Goal: Task Accomplishment & Management: Use online tool/utility

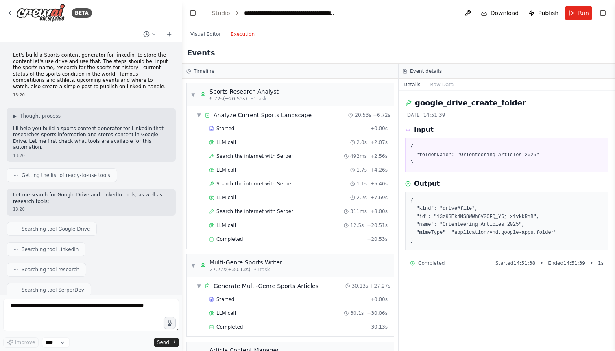
scroll to position [1191, 0]
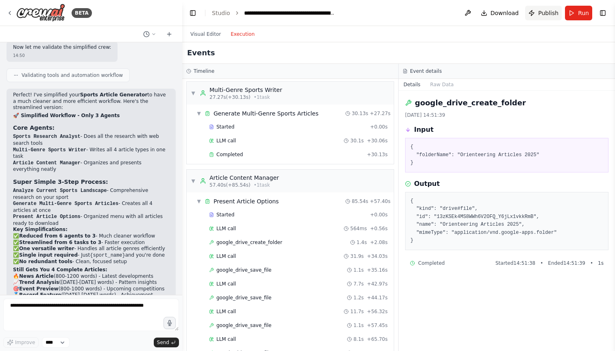
click at [546, 14] on span "Publish" at bounding box center [548, 13] width 20 height 8
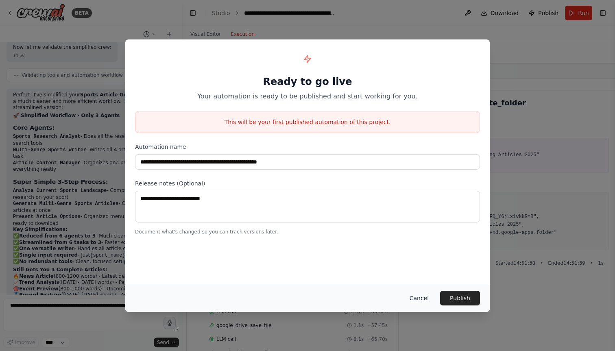
click at [423, 298] on button "Cancel" at bounding box center [419, 298] width 32 height 15
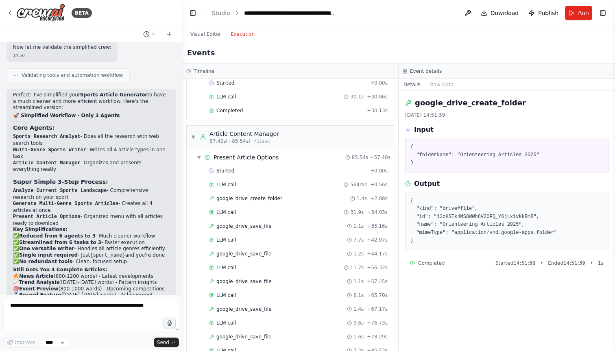
scroll to position [270, 0]
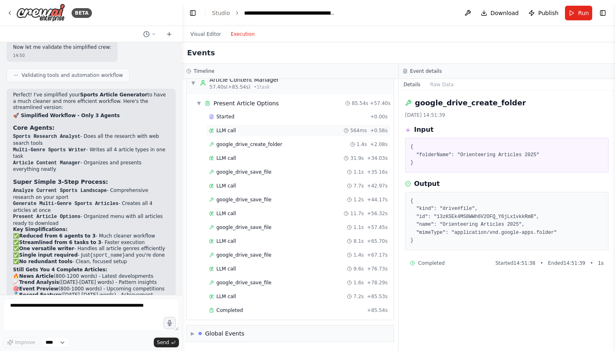
click at [246, 132] on div "LLM call 564ms + 0.56s" at bounding box center [298, 130] width 178 height 7
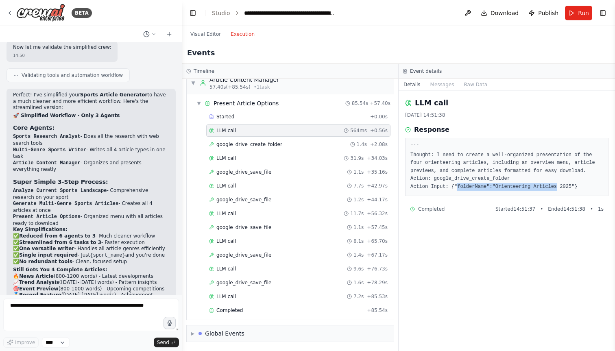
drag, startPoint x: 457, startPoint y: 185, endPoint x: 557, endPoint y: 185, distance: 100.8
click at [557, 185] on pre "``` Thought: I need to create a well-organized presentation of the four oriente…" at bounding box center [506, 167] width 193 height 48
click at [490, 170] on pre "``` Thought: I need to create a well-organized presentation of the four oriente…" at bounding box center [506, 167] width 193 height 48
click at [281, 141] on div "google_drive_create_folder 1.4s + 2.08s" at bounding box center [298, 144] width 178 height 7
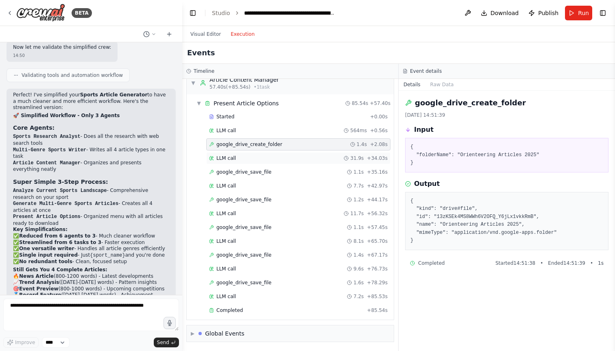
click at [278, 155] on div "LLM call 31.9s + 34.03s" at bounding box center [298, 158] width 178 height 7
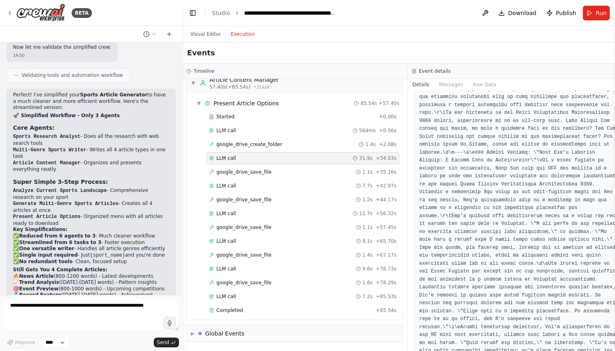
scroll to position [1216, 0]
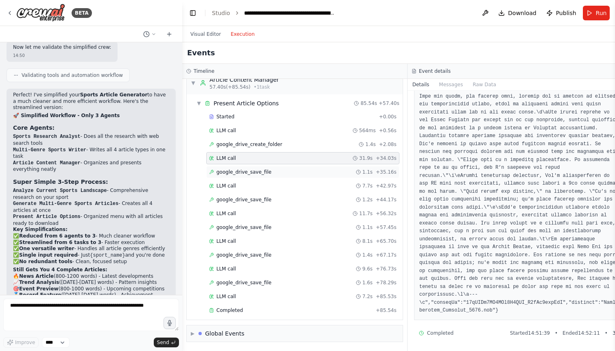
click at [284, 169] on div "google_drive_save_file 1.1s + 35.16s" at bounding box center [302, 172] width 187 height 7
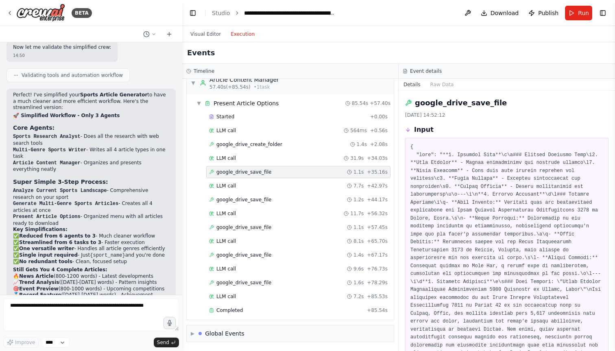
click at [267, 192] on div "Started + 0.00s LLM call 564ms + 0.56s google_drive_create_folder 1.4s + 2.08s …" at bounding box center [293, 214] width 200 height 207
click at [200, 103] on span "▼" at bounding box center [198, 103] width 5 height 7
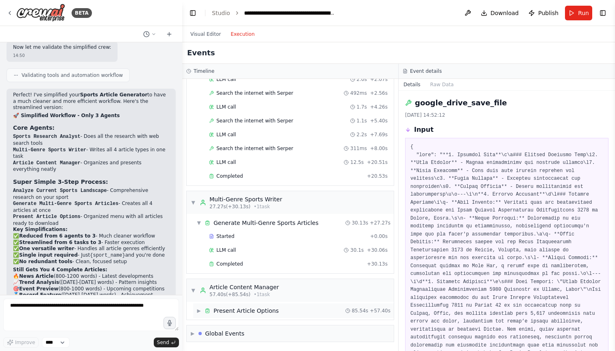
scroll to position [0, 0]
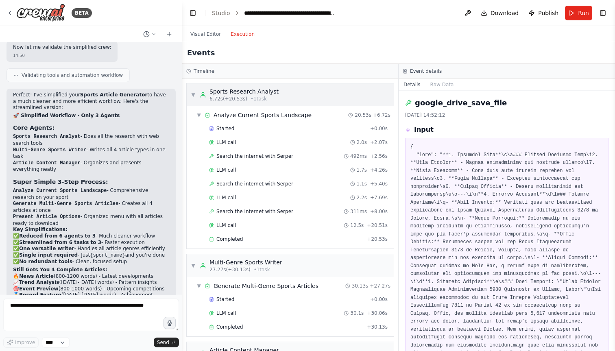
click at [193, 94] on span "▼" at bounding box center [193, 94] width 5 height 7
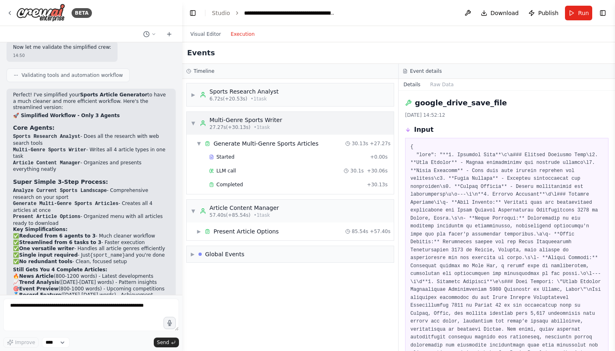
click at [191, 124] on span "▼" at bounding box center [193, 123] width 5 height 7
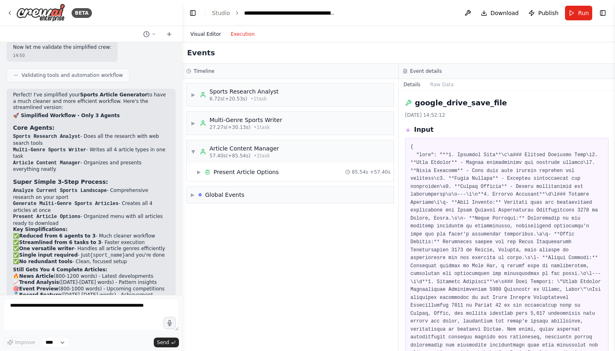
click at [203, 30] on button "Visual Editor" at bounding box center [205, 34] width 40 height 10
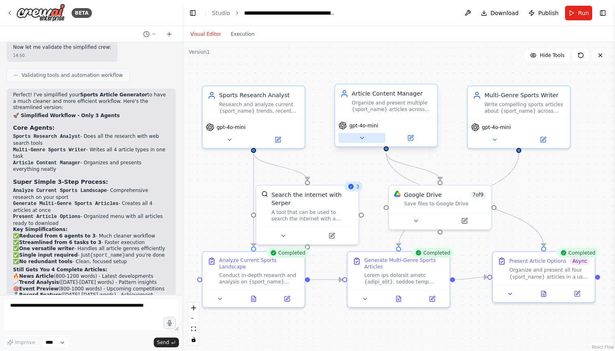
click at [364, 135] on icon at bounding box center [362, 138] width 7 height 7
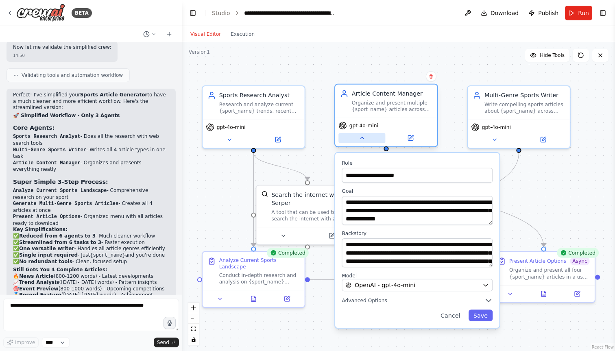
click at [364, 135] on icon at bounding box center [362, 138] width 7 height 7
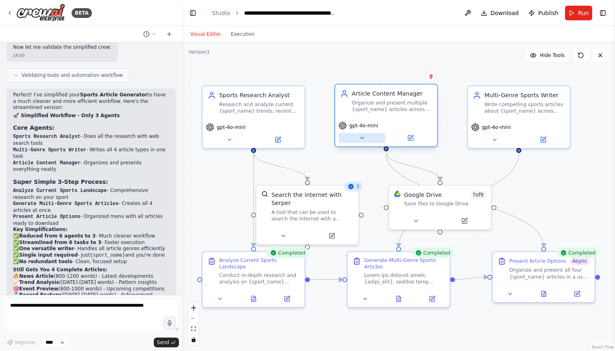
click at [363, 136] on icon at bounding box center [362, 138] width 7 height 7
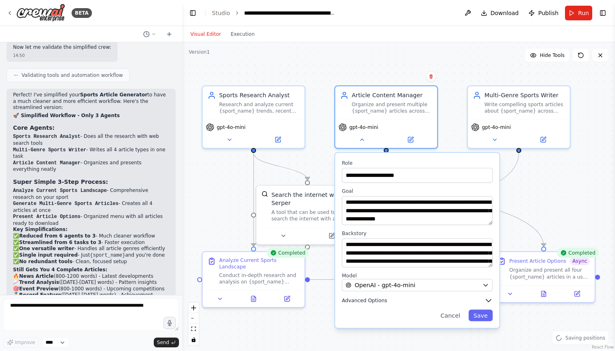
click at [381, 299] on span "Advanced Options" at bounding box center [364, 300] width 45 height 7
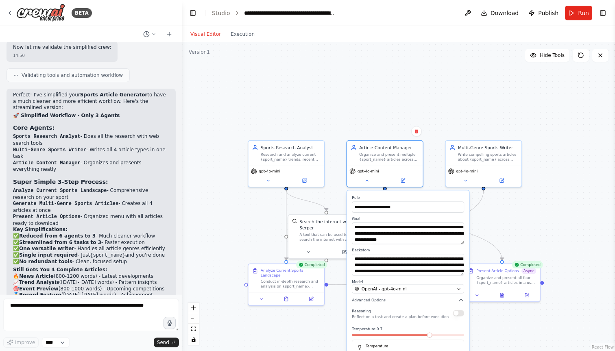
drag, startPoint x: 408, startPoint y: 122, endPoint x: 408, endPoint y: 41, distance: 80.9
click at [408, 41] on div "Visual Editor Execution Version 1 Hide Tools .deletable-edge-delete-btn { width…" at bounding box center [398, 188] width 433 height 325
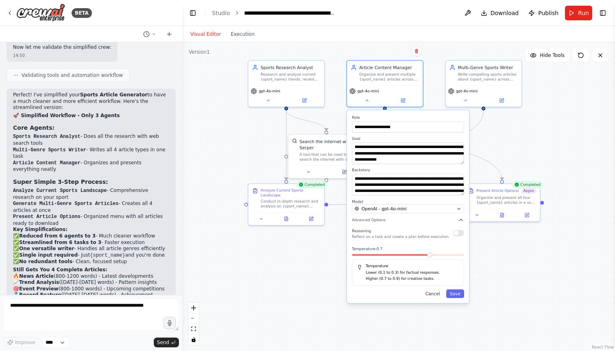
click at [433, 297] on button "Cancel" at bounding box center [433, 293] width 22 height 9
click at [433, 295] on button "Cancel" at bounding box center [433, 293] width 22 height 9
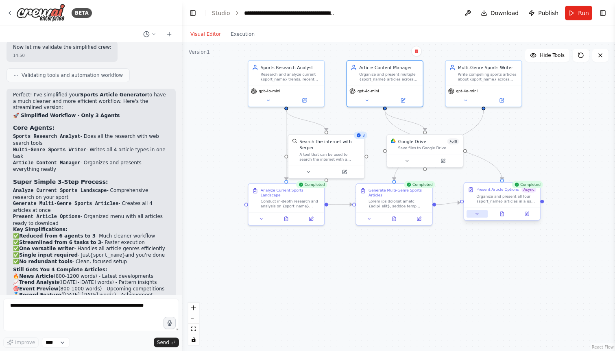
click at [473, 213] on button at bounding box center [476, 213] width 21 height 7
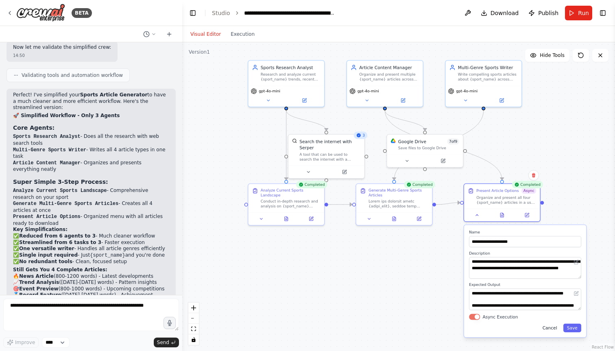
click at [550, 327] on button "Cancel" at bounding box center [550, 328] width 22 height 9
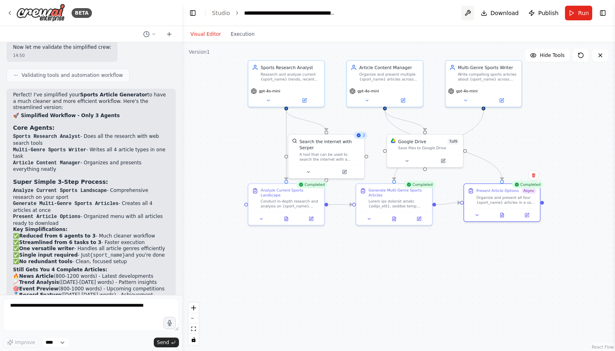
click at [471, 12] on button at bounding box center [467, 13] width 13 height 15
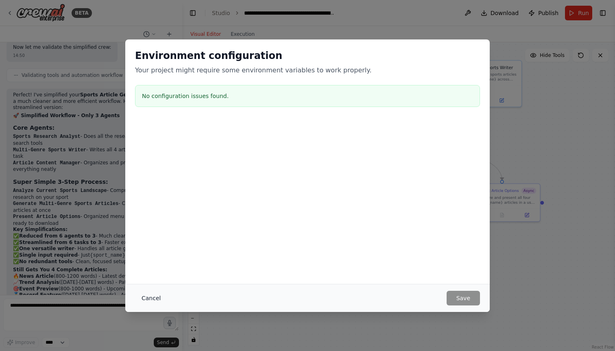
click at [147, 295] on button "Cancel" at bounding box center [151, 298] width 32 height 15
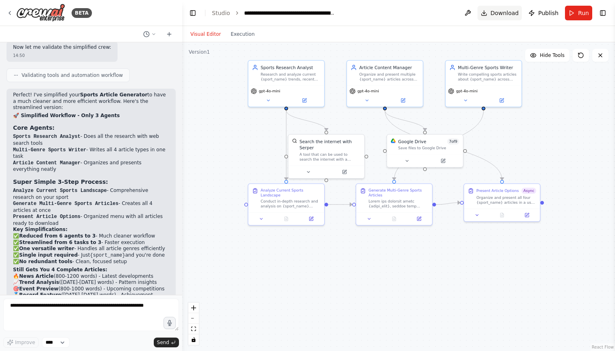
click at [503, 16] on span "Download" at bounding box center [504, 13] width 28 height 8
click at [38, 4] on img at bounding box center [40, 13] width 49 height 18
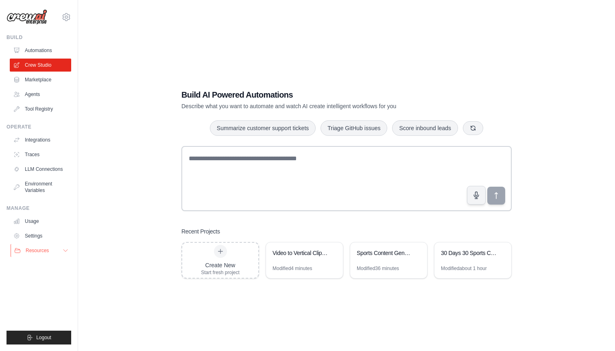
click at [41, 252] on span "Resources" at bounding box center [37, 250] width 23 height 7
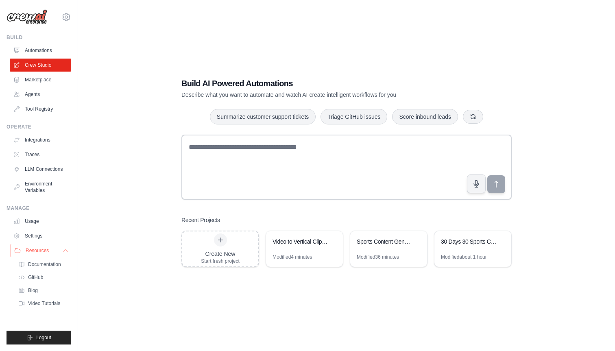
scroll to position [16, 0]
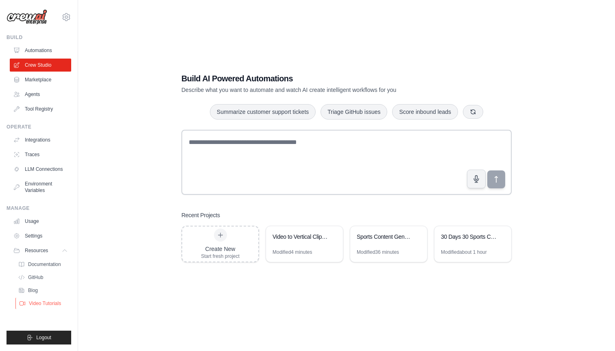
click at [44, 303] on span "Video Tutorials" at bounding box center [45, 303] width 32 height 7
click at [47, 141] on link "Integrations" at bounding box center [41, 139] width 61 height 13
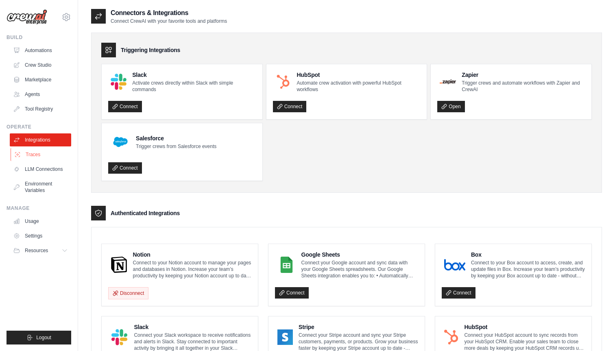
click at [51, 152] on link "Traces" at bounding box center [41, 154] width 61 height 13
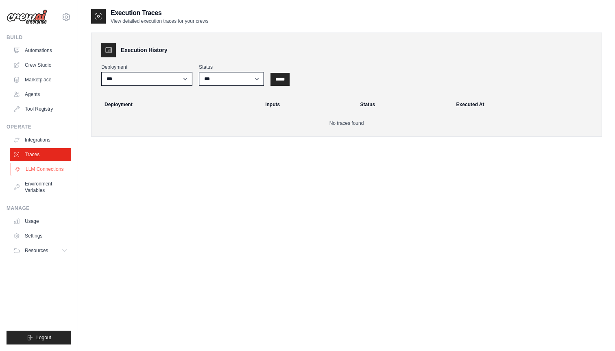
click at [53, 165] on link "LLM Connections" at bounding box center [41, 169] width 61 height 13
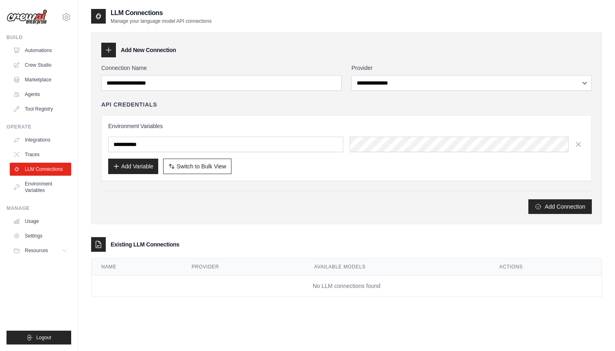
click at [299, 96] on div "**********" at bounding box center [346, 139] width 490 height 150
click at [147, 148] on input "text" at bounding box center [225, 144] width 235 height 15
click at [38, 183] on link "Environment Variables" at bounding box center [41, 187] width 61 height 20
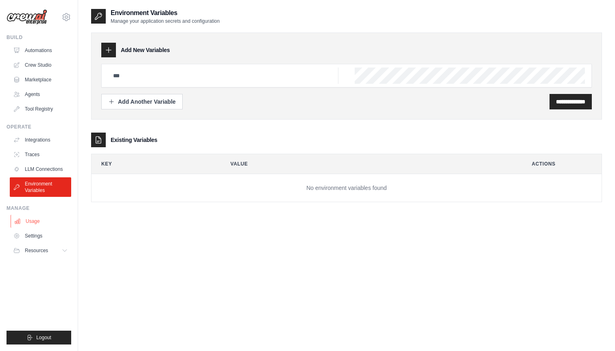
click at [41, 222] on link "Usage" at bounding box center [41, 221] width 61 height 13
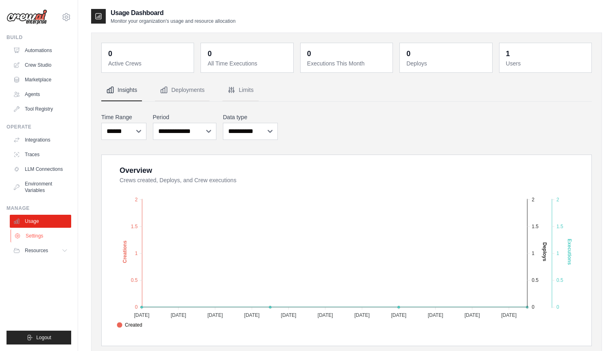
click at [33, 236] on link "Settings" at bounding box center [41, 235] width 61 height 13
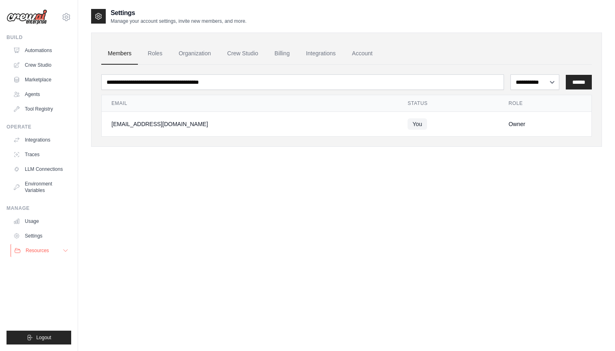
click at [35, 251] on span "Resources" at bounding box center [37, 250] width 23 height 7
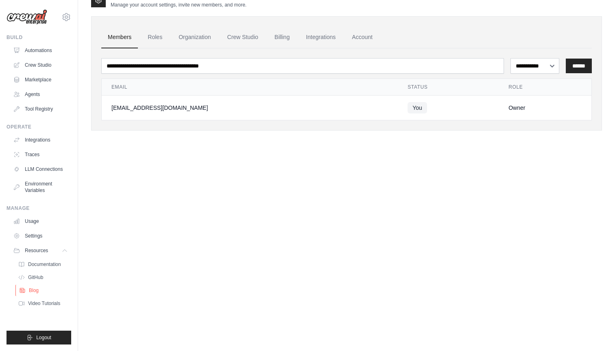
click at [34, 294] on link "Blog" at bounding box center [43, 290] width 57 height 11
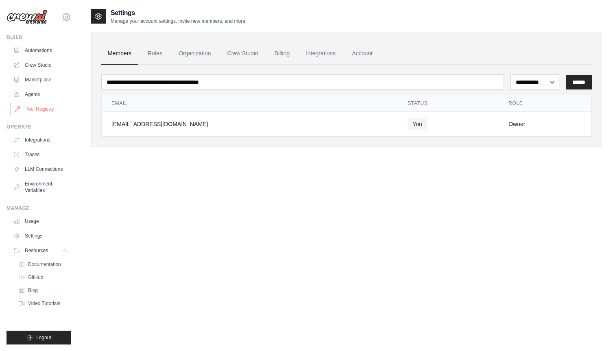
click at [40, 107] on link "Tool Registry" at bounding box center [41, 108] width 61 height 13
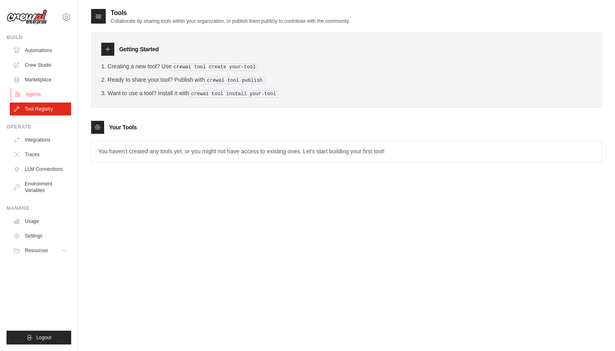
click at [36, 91] on link "Agents" at bounding box center [41, 94] width 61 height 13
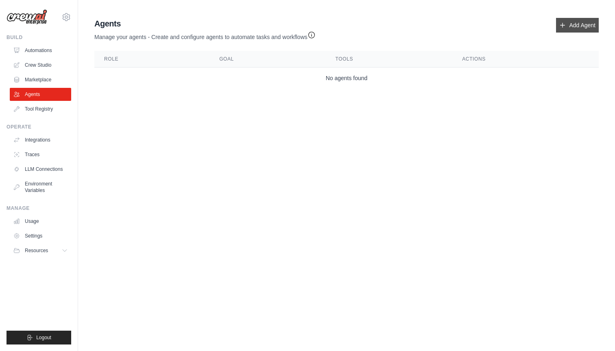
click at [595, 28] on link "Add Agent" at bounding box center [577, 25] width 43 height 15
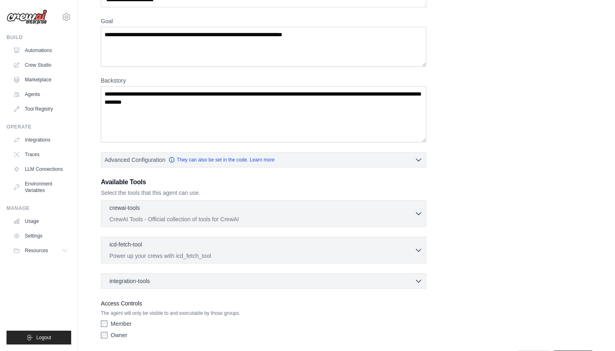
scroll to position [59, 0]
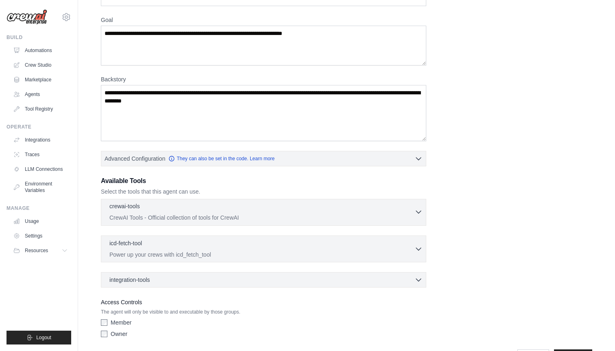
click at [196, 213] on p "CrewAI Tools - Official collection of tools for CrewAI" at bounding box center [261, 217] width 305 height 8
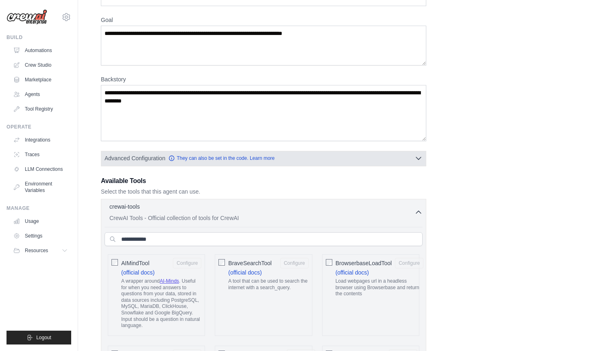
click at [300, 155] on button "Advanced Configuration They can also be set in the code. Learn more" at bounding box center [263, 158] width 324 height 15
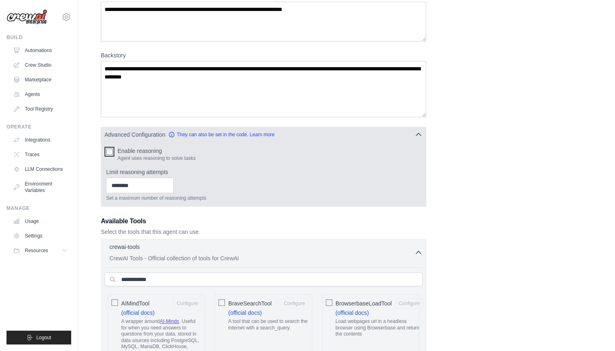
scroll to position [99, 0]
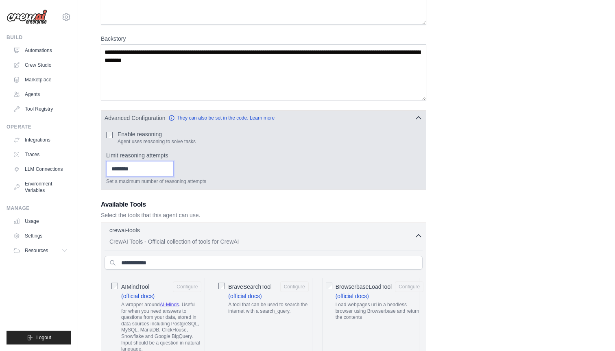
click at [150, 168] on input "Limit reasoning attempts" at bounding box center [139, 168] width 67 height 15
type input "*"
click at [169, 166] on input "*" at bounding box center [139, 168] width 67 height 15
click at [168, 171] on input "*" at bounding box center [139, 168] width 67 height 15
click at [208, 165] on div "* Set a maximum number of reasoning attempts" at bounding box center [263, 173] width 315 height 24
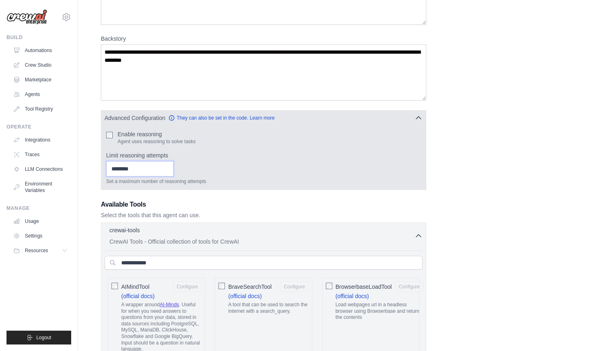
click at [140, 165] on input "*" at bounding box center [139, 168] width 67 height 15
click at [134, 166] on input "*" at bounding box center [139, 168] width 67 height 15
click at [235, 177] on div "Set a maximum number of reasoning attempts" at bounding box center [263, 173] width 315 height 24
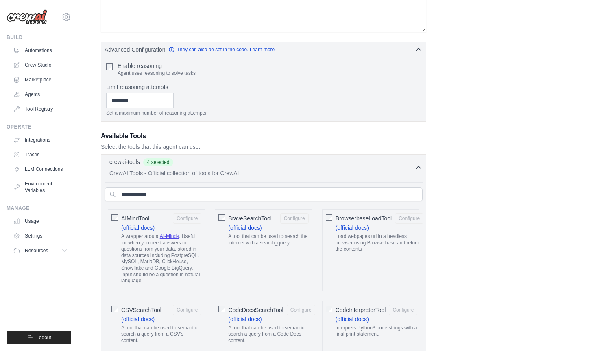
scroll to position [171, 0]
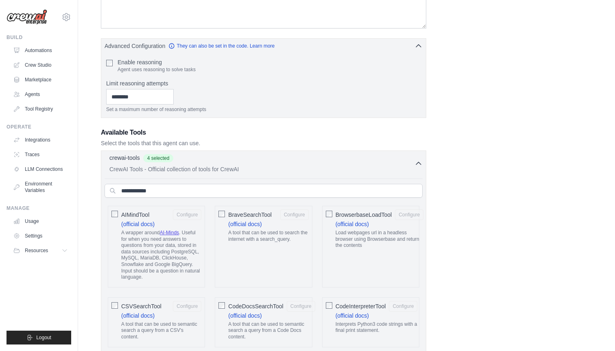
click at [264, 160] on div "crewai-tools 4 selected" at bounding box center [261, 159] width 305 height 10
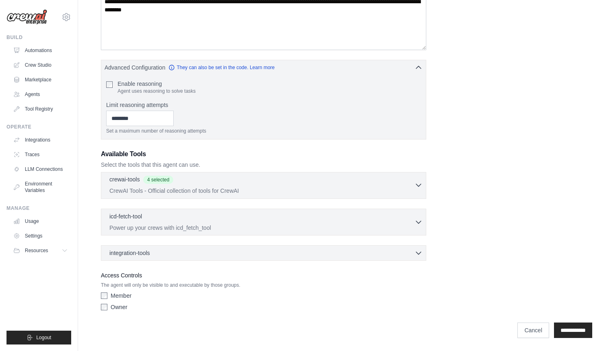
scroll to position [150, 0]
click at [246, 220] on div "icd-fetch-tool 0 selected" at bounding box center [261, 217] width 305 height 10
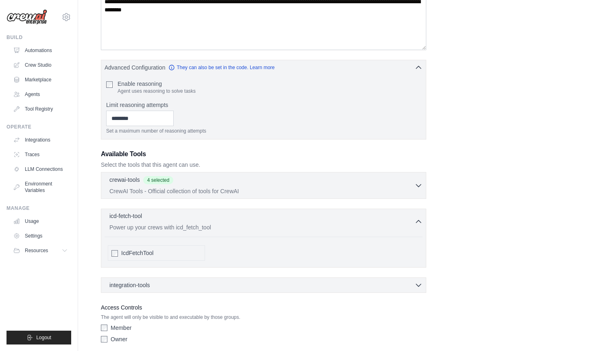
click at [239, 221] on div "icd-fetch-tool 0 selected Power up your crews with icd_fetch_tool" at bounding box center [261, 222] width 305 height 20
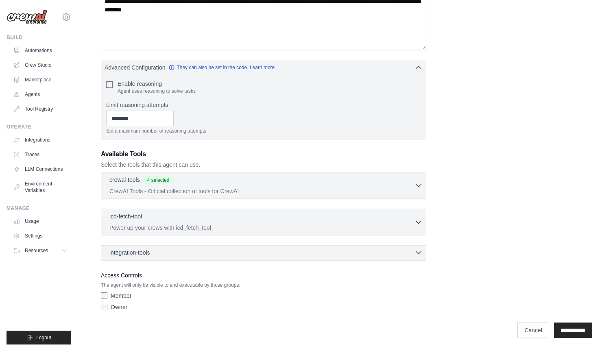
click at [222, 249] on div "integration-tools 0 selected" at bounding box center [265, 252] width 313 height 8
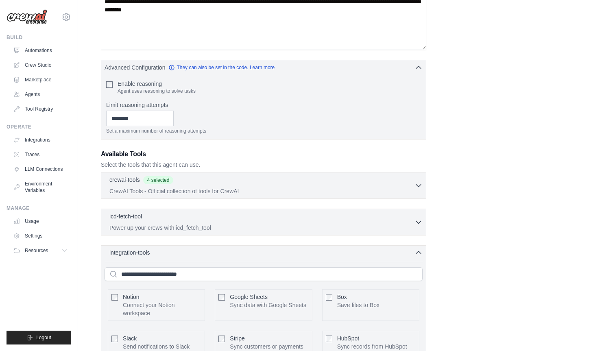
click at [222, 249] on div "integration-tools 0 selected" at bounding box center [265, 252] width 313 height 8
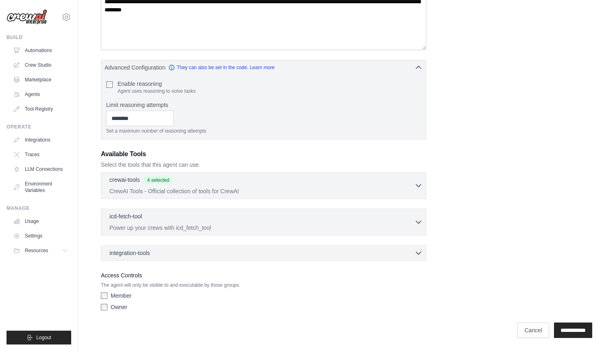
click at [498, 292] on div "Role Goal Backstory Advanced Configuration They can also be set in the code. Le…" at bounding box center [346, 102] width 491 height 424
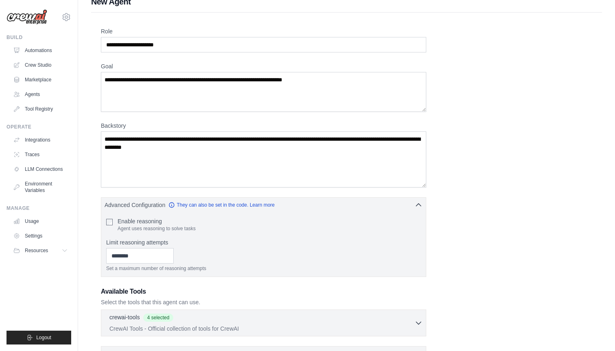
scroll to position [0, 0]
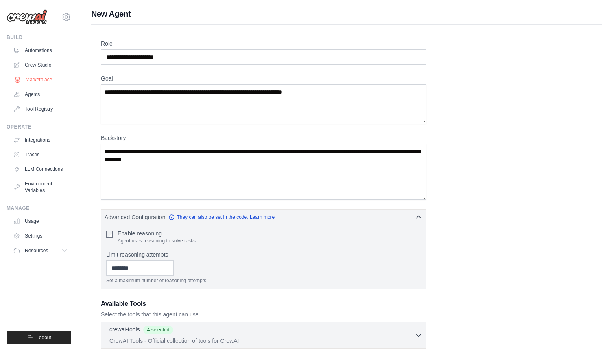
click at [40, 79] on link "Marketplace" at bounding box center [41, 79] width 61 height 13
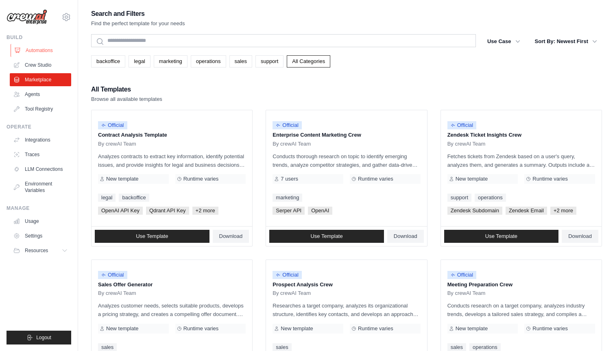
click at [41, 48] on link "Automations" at bounding box center [41, 50] width 61 height 13
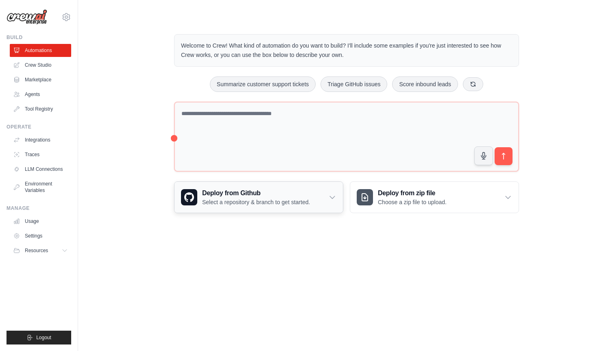
click at [329, 195] on icon at bounding box center [332, 197] width 8 height 8
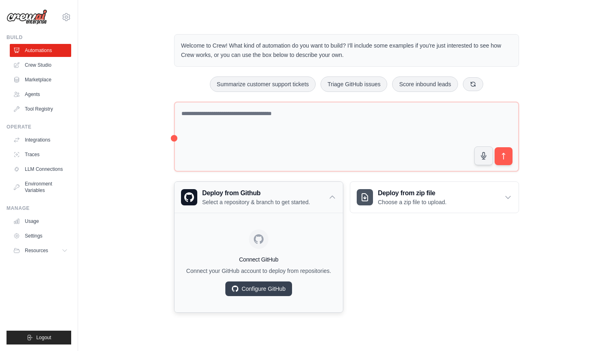
click at [326, 198] on div "Deploy from Github Select a repository & branch to get started." at bounding box center [258, 197] width 168 height 31
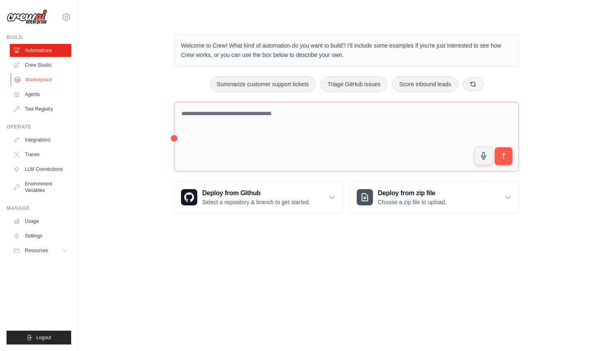
click at [48, 81] on link "Marketplace" at bounding box center [41, 79] width 61 height 13
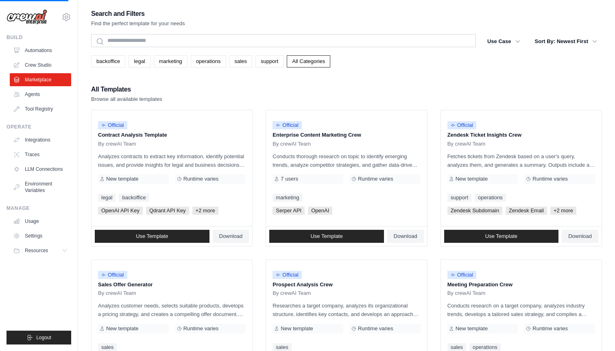
click at [38, 58] on ul "Automations Crew Studio Marketplace Agents Tool Registry" at bounding box center [40, 80] width 61 height 72
click at [30, 61] on link "Crew Studio" at bounding box center [41, 65] width 61 height 13
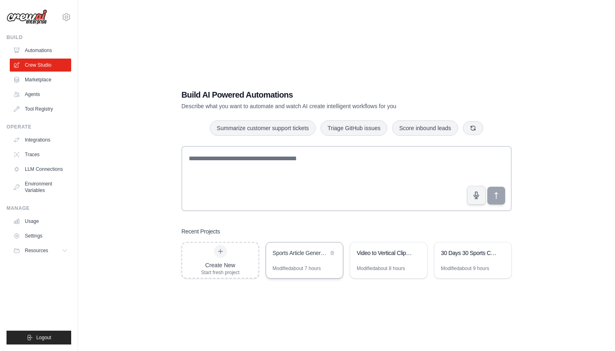
click at [303, 257] on div "Sports Article Generator - Multi-Genre Content Creator" at bounding box center [300, 254] width 56 height 10
click at [292, 259] on div "Sports Article Generator - Multi-Genre Content Creator" at bounding box center [304, 253] width 77 height 23
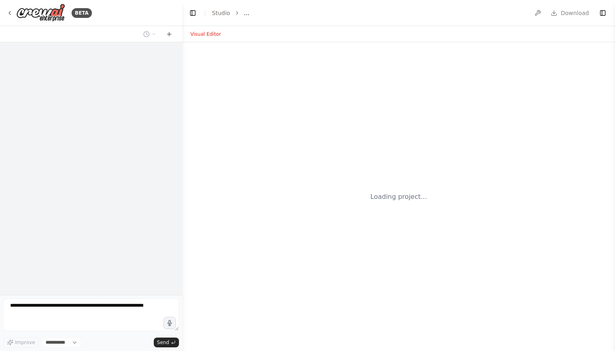
select select "****"
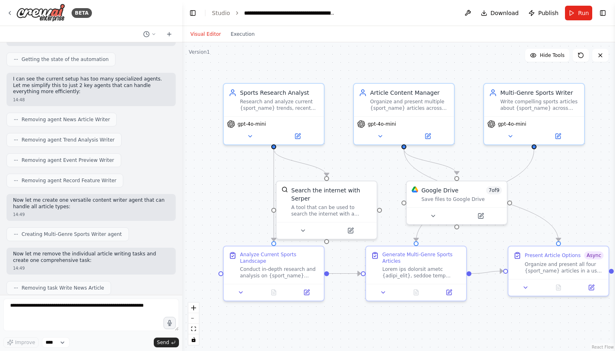
scroll to position [3447, 0]
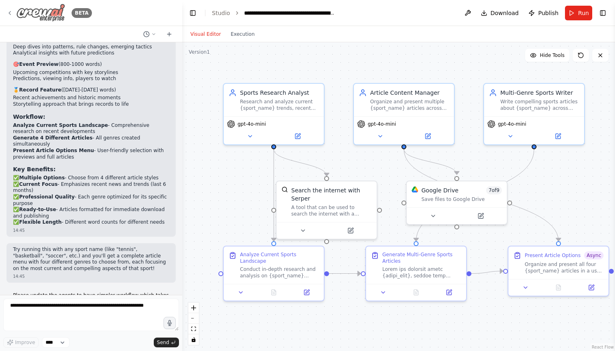
click at [30, 13] on img at bounding box center [40, 13] width 49 height 18
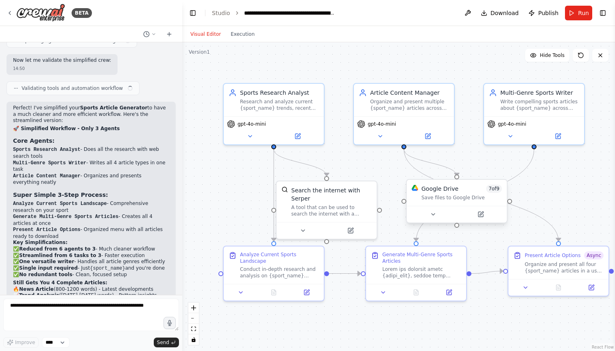
click at [462, 190] on div "Google Drive 7 of 9" at bounding box center [461, 189] width 81 height 8
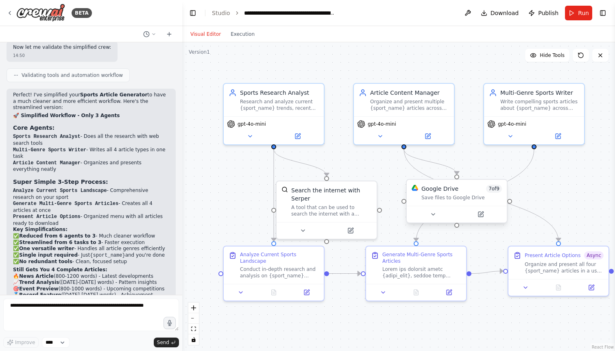
click at [483, 197] on div "Save files to Google Drive" at bounding box center [461, 197] width 81 height 7
click at [506, 172] on icon at bounding box center [504, 171] width 5 height 5
click at [481, 171] on button "Confirm" at bounding box center [481, 172] width 29 height 10
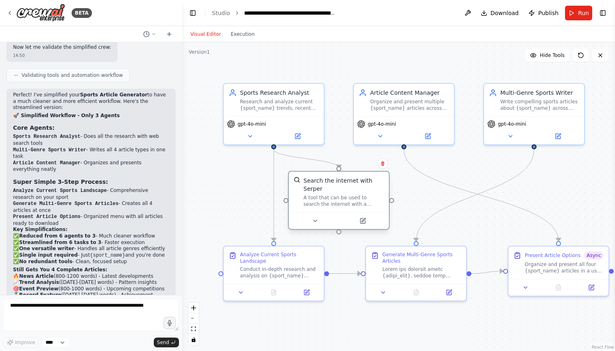
drag, startPoint x: 319, startPoint y: 187, endPoint x: 330, endPoint y: 181, distance: 12.8
click at [330, 181] on div "Search the internet with Serper" at bounding box center [343, 184] width 81 height 16
click at [312, 218] on icon at bounding box center [315, 221] width 7 height 7
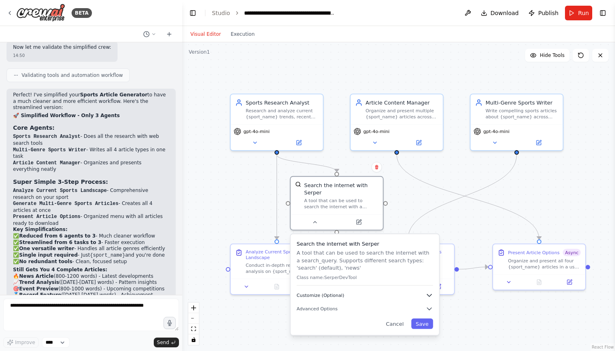
click at [374, 295] on button "Customize (Optional)" at bounding box center [364, 295] width 136 height 7
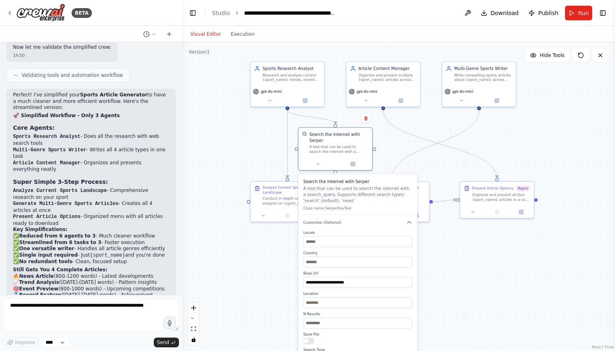
drag, startPoint x: 414, startPoint y: 225, endPoint x: 404, endPoint y: 151, distance: 74.2
click at [404, 151] on div ".deletable-edge-delete-btn { width: 20px; height: 20px; border: 0px solid #ffff…" at bounding box center [398, 196] width 433 height 309
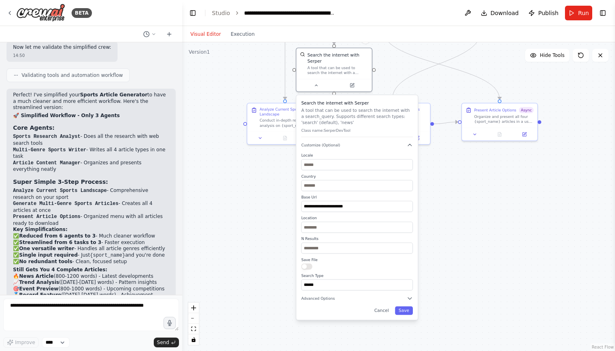
drag, startPoint x: 275, startPoint y: 272, endPoint x: 275, endPoint y: 196, distance: 75.6
click at [275, 196] on div ".deletable-edge-delete-btn { width: 20px; height: 20px; border: 0px solid #ffff…" at bounding box center [398, 196] width 433 height 309
click at [322, 281] on input "******" at bounding box center [356, 284] width 111 height 11
click at [348, 288] on input "******" at bounding box center [356, 284] width 111 height 11
click at [345, 298] on button "Advanced Options" at bounding box center [356, 298] width 111 height 6
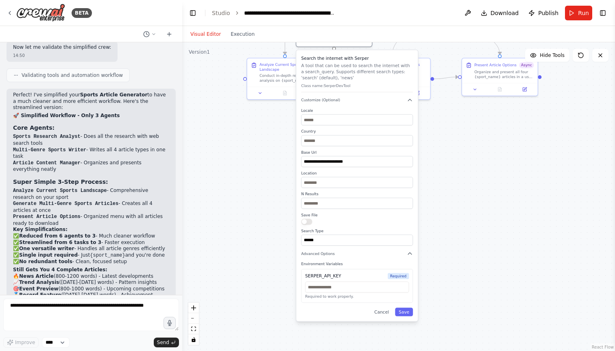
drag, startPoint x: 442, startPoint y: 242, endPoint x: 442, endPoint y: 203, distance: 38.2
click at [442, 203] on div ".deletable-edge-delete-btn { width: 20px; height: 20px; border: 0px solid #ffff…" at bounding box center [398, 196] width 433 height 309
click at [382, 313] on button "Cancel" at bounding box center [381, 311] width 22 height 9
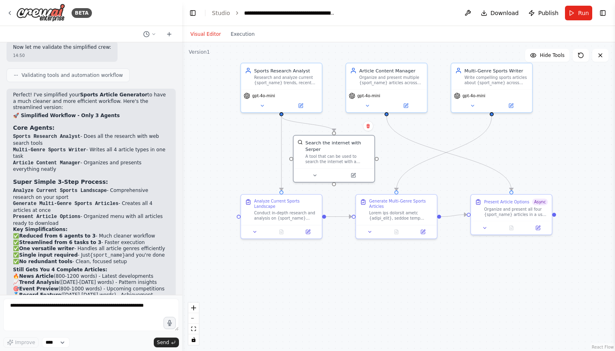
drag, startPoint x: 338, startPoint y: 139, endPoint x: 338, endPoint y: 284, distance: 144.3
click at [338, 284] on div ".deletable-edge-delete-btn { width: 20px; height: 20px; border: 0px solid #ffff…" at bounding box center [398, 196] width 433 height 309
click at [257, 231] on icon at bounding box center [254, 230] width 5 height 5
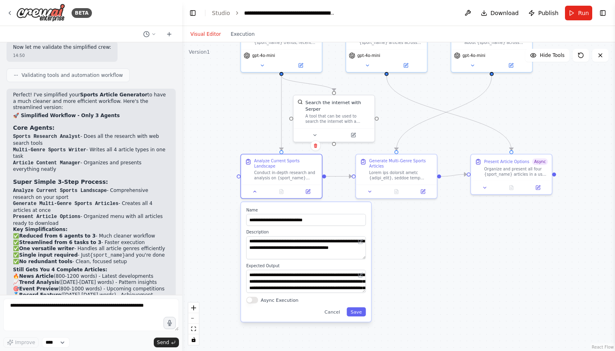
drag, startPoint x: 414, startPoint y: 274, endPoint x: 414, endPoint y: 233, distance: 40.3
click at [414, 233] on div ".deletable-edge-delete-btn { width: 20px; height: 20px; border: 0px solid #ffff…" at bounding box center [398, 196] width 433 height 309
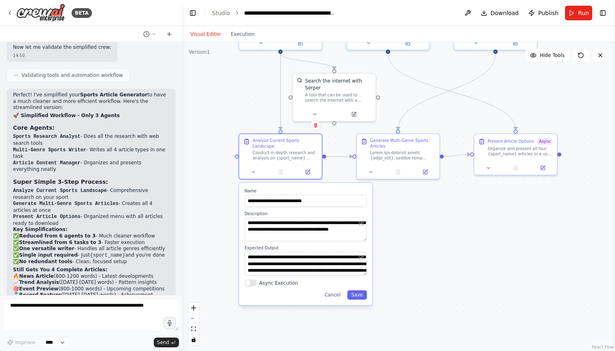
drag, startPoint x: 233, startPoint y: 248, endPoint x: 233, endPoint y: 230, distance: 18.3
click at [233, 230] on div ".deletable-edge-delete-btn { width: 20px; height: 20px; border: 0px solid #ffff…" at bounding box center [398, 196] width 433 height 309
click at [301, 265] on textarea "**********" at bounding box center [305, 264] width 122 height 24
click at [367, 169] on button at bounding box center [370, 171] width 23 height 8
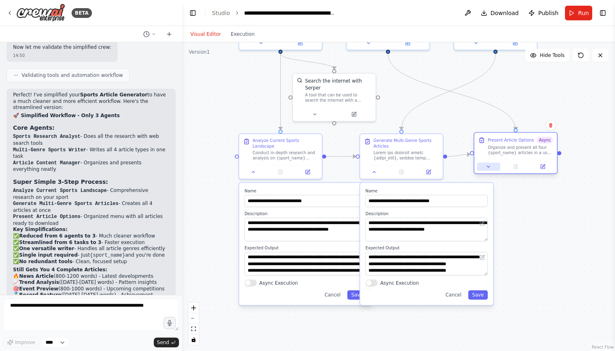
click at [487, 170] on button at bounding box center [488, 167] width 23 height 8
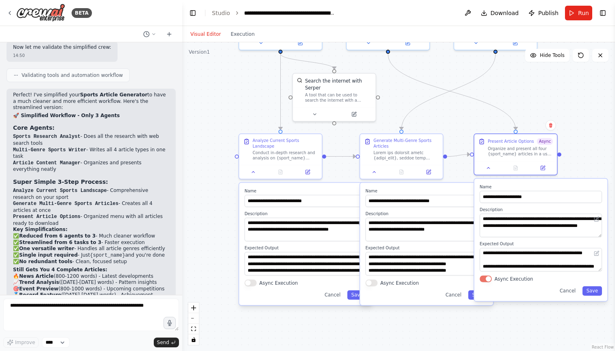
click at [488, 277] on button "Async Execution" at bounding box center [485, 278] width 12 height 7
click at [594, 292] on button "Save" at bounding box center [592, 290] width 20 height 9
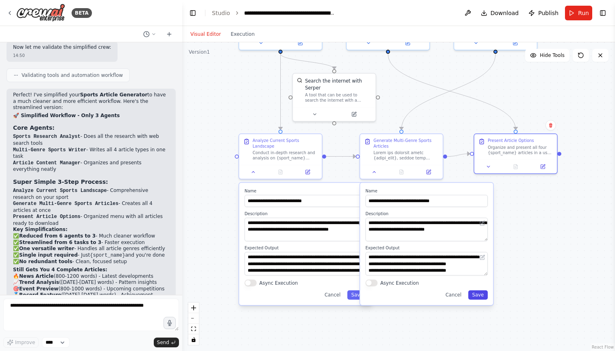
click at [477, 299] on button "Save" at bounding box center [478, 294] width 20 height 9
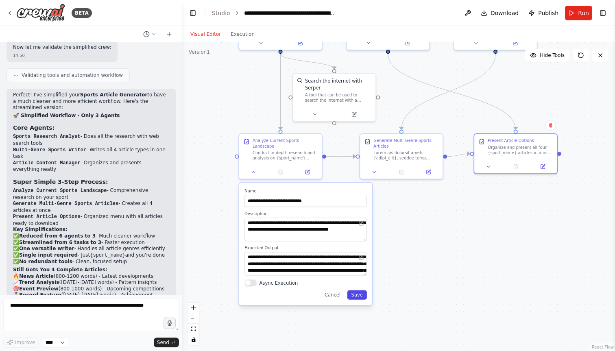
click at [351, 292] on button "Save" at bounding box center [357, 294] width 20 height 9
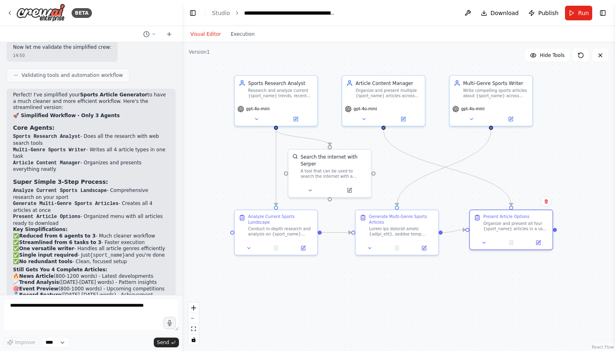
drag, startPoint x: 434, startPoint y: 219, endPoint x: 428, endPoint y: 299, distance: 80.3
click at [428, 299] on div ".deletable-edge-delete-btn { width: 20px; height: 20px; border: 0px solid #ffff…" at bounding box center [398, 196] width 433 height 309
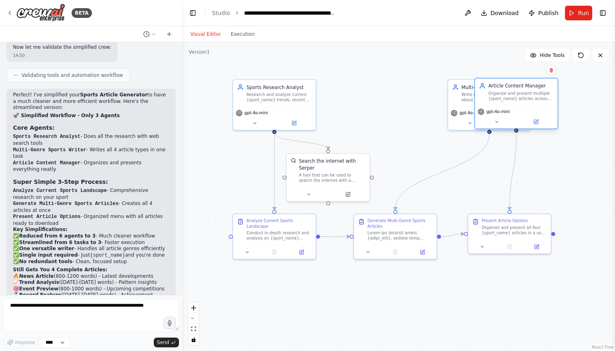
drag, startPoint x: 381, startPoint y: 105, endPoint x: 505, endPoint y: 106, distance: 124.4
click at [505, 106] on div "gpt-4o-mini" at bounding box center [516, 116] width 83 height 23
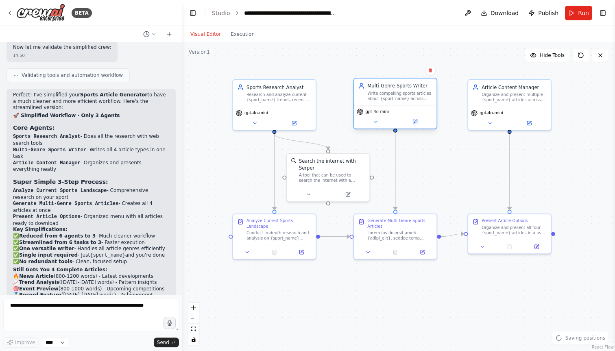
drag, startPoint x: 461, startPoint y: 102, endPoint x: 367, endPoint y: 102, distance: 94.3
click at [367, 102] on div "Multi-Genre Sports Writer Write compelling sports articles about {sport_name} a…" at bounding box center [395, 91] width 83 height 27
click at [311, 192] on button at bounding box center [308, 193] width 38 height 8
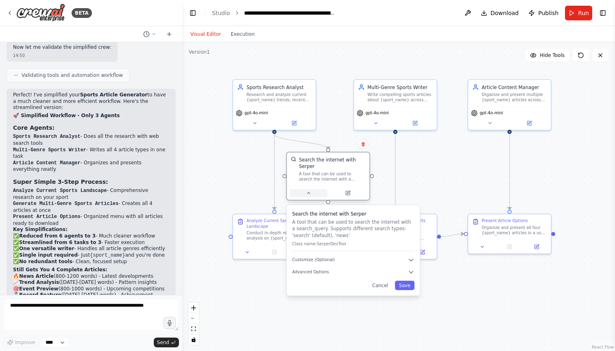
click at [311, 192] on button at bounding box center [308, 193] width 38 height 8
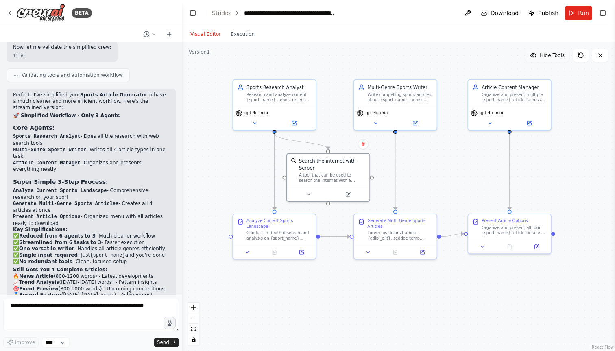
click at [546, 56] on span "Hide Tools" at bounding box center [552, 55] width 25 height 7
click at [546, 56] on span "Show Tools" at bounding box center [551, 55] width 27 height 7
click at [546, 56] on span "Hide Tools" at bounding box center [552, 55] width 25 height 7
click at [546, 56] on span "Show Tools" at bounding box center [551, 55] width 27 height 7
click at [546, 56] on span "Hide Tools" at bounding box center [552, 55] width 25 height 7
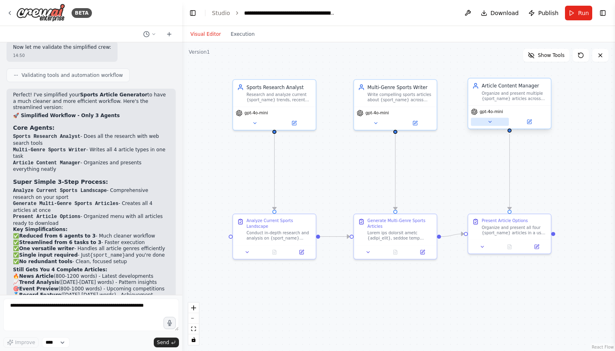
click at [492, 122] on icon at bounding box center [489, 121] width 5 height 5
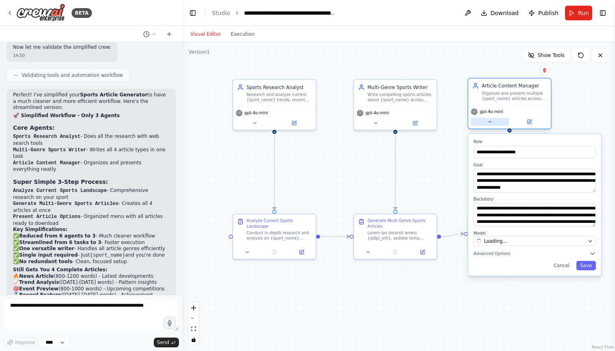
click at [492, 122] on icon at bounding box center [489, 121] width 5 height 5
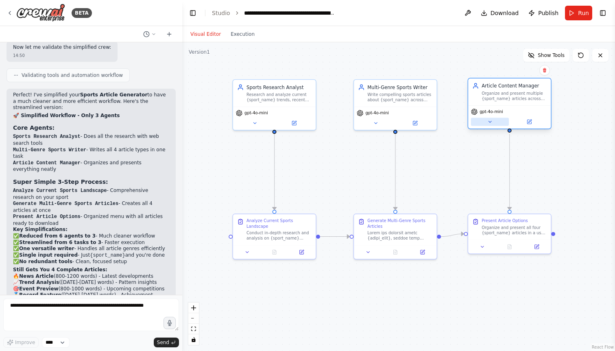
click at [492, 122] on icon at bounding box center [489, 121] width 5 height 5
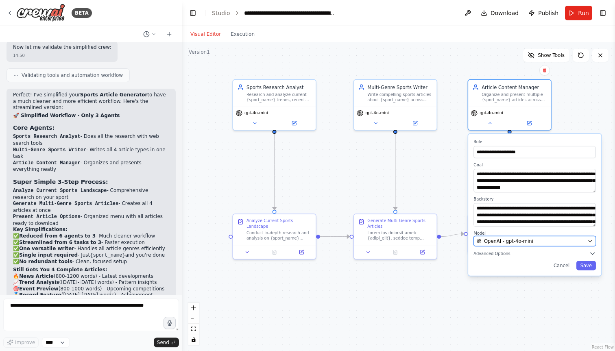
click at [492, 240] on span "OpenAI - gpt-4o-mini" at bounding box center [508, 240] width 49 height 7
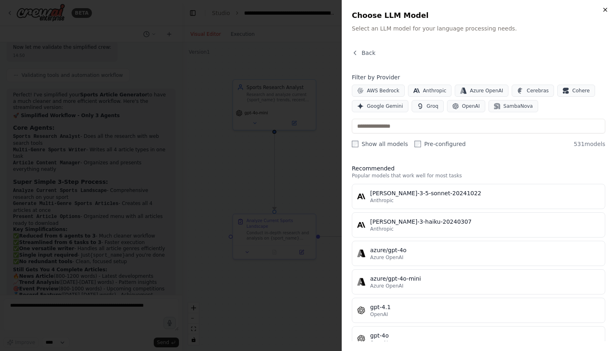
click at [604, 7] on icon "button" at bounding box center [605, 10] width 7 height 7
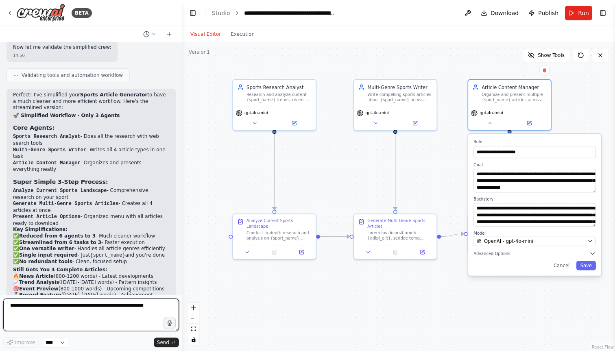
click at [59, 307] on textarea at bounding box center [91, 314] width 176 height 33
click at [57, 309] on textarea at bounding box center [91, 314] width 176 height 33
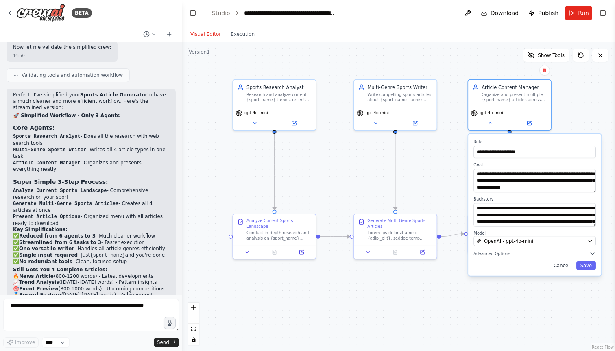
click at [563, 264] on button "Cancel" at bounding box center [561, 265] width 24 height 9
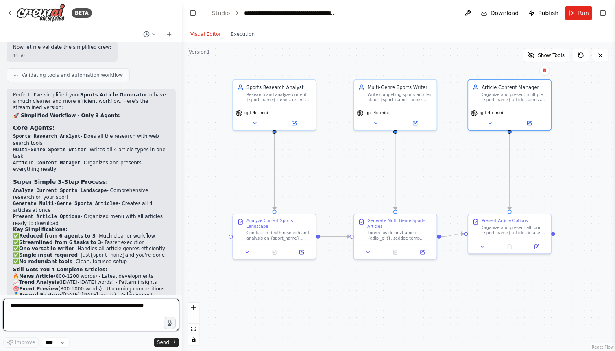
click at [76, 316] on textarea at bounding box center [91, 314] width 176 height 33
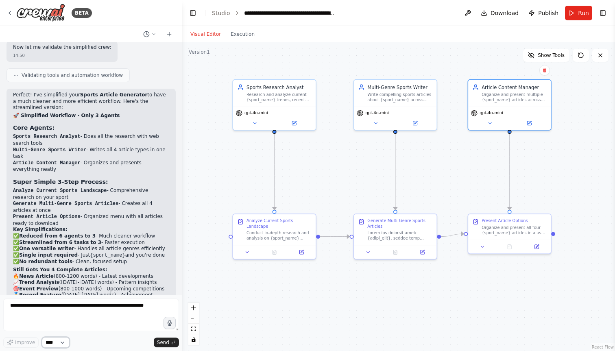
click at [57, 344] on select "****" at bounding box center [56, 342] width 28 height 11
click at [540, 13] on span "Publish" at bounding box center [548, 13] width 20 height 8
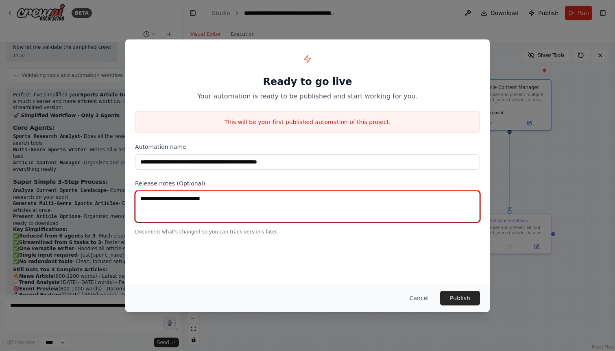
click at [204, 201] on textarea at bounding box center [307, 207] width 345 height 32
type textarea "**********"
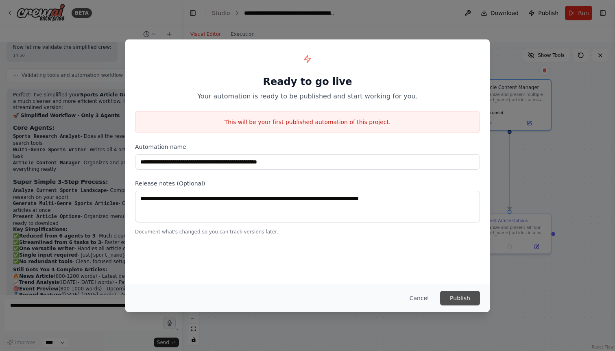
click at [451, 292] on button "Publish" at bounding box center [460, 298] width 40 height 15
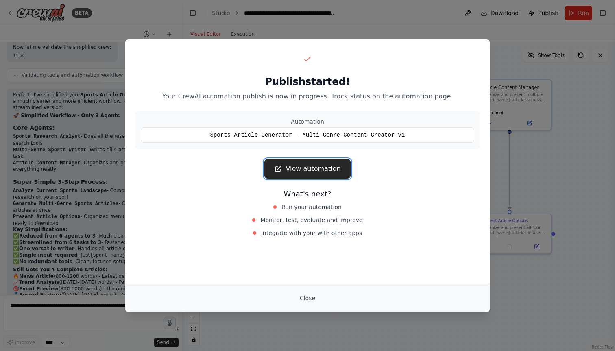
click at [318, 168] on link "View automation" at bounding box center [307, 169] width 86 height 20
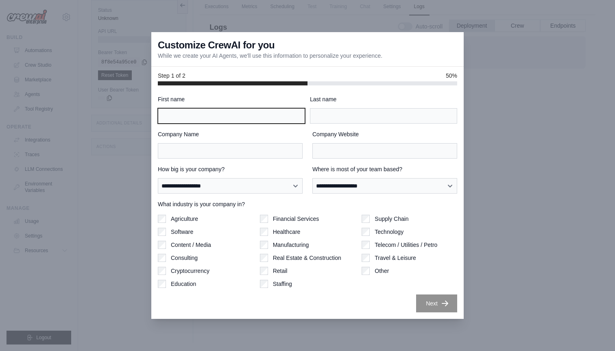
click at [193, 111] on input "First name" at bounding box center [231, 115] width 147 height 15
type input "*****"
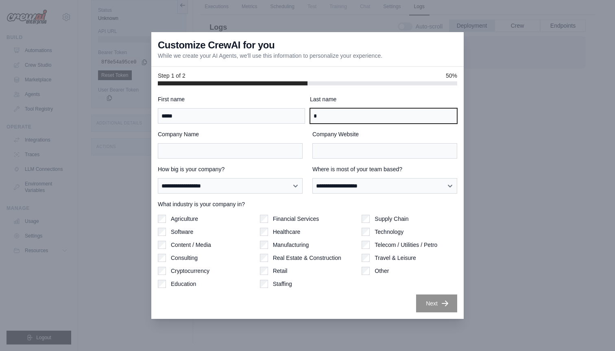
type input "*"
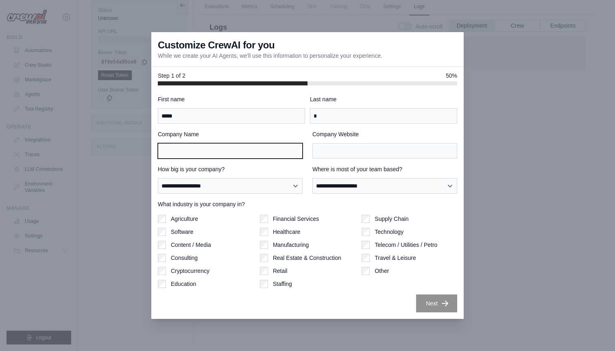
click at [193, 155] on input "Company Name" at bounding box center [230, 150] width 145 height 15
type input "*********"
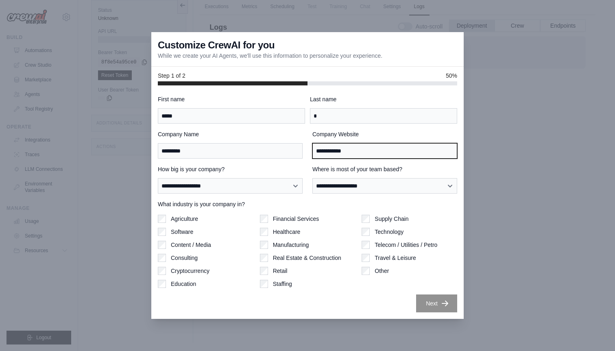
click at [317, 152] on input "**********" at bounding box center [384, 150] width 145 height 15
type input "**********"
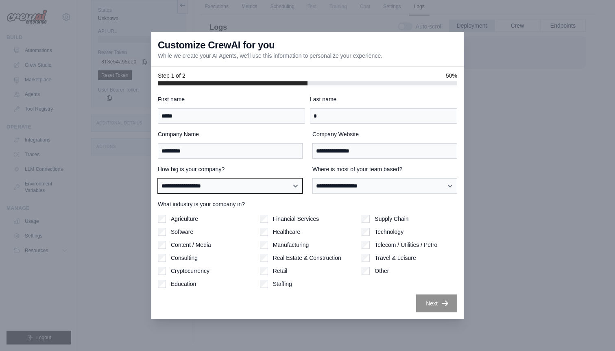
click at [283, 190] on select "**********" at bounding box center [230, 185] width 145 height 15
select select "**********"
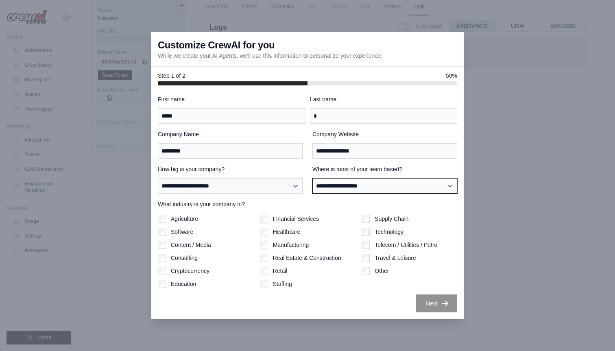
click at [333, 183] on select "**********" at bounding box center [384, 185] width 145 height 15
select select "**********"
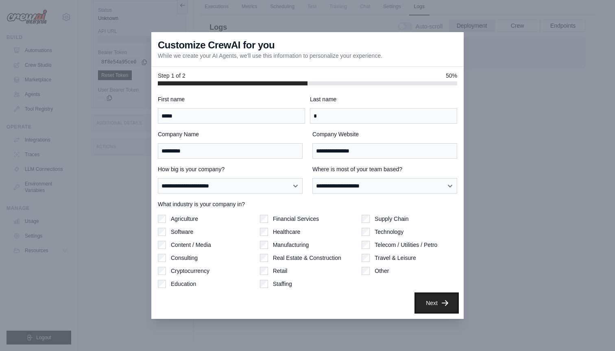
click at [420, 298] on button "Next" at bounding box center [436, 303] width 41 height 18
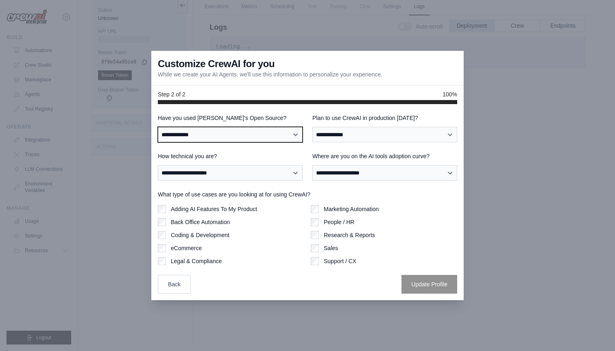
click at [203, 135] on select "**********" at bounding box center [230, 134] width 145 height 15
select select "**"
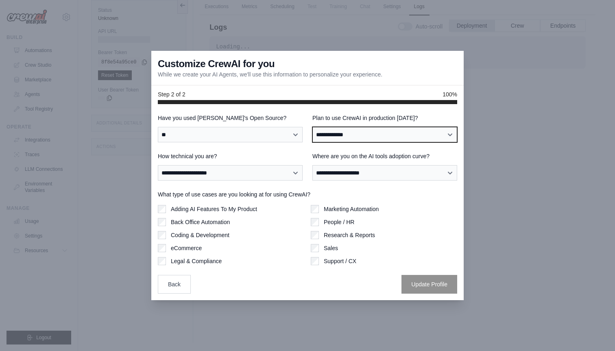
click at [351, 133] on select "**********" at bounding box center [384, 134] width 145 height 15
select select "*****"
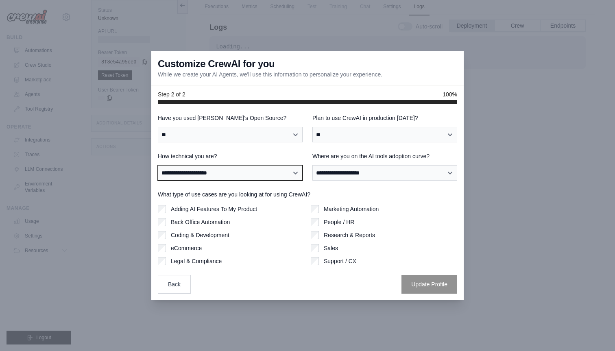
click at [252, 170] on select "**********" at bounding box center [230, 172] width 145 height 15
select select "**********"
click at [233, 175] on select "**********" at bounding box center [230, 172] width 145 height 15
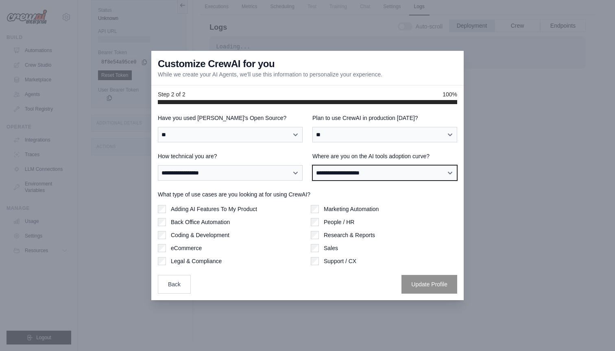
click at [344, 172] on select "**********" at bounding box center [384, 172] width 145 height 15
select select "**********"
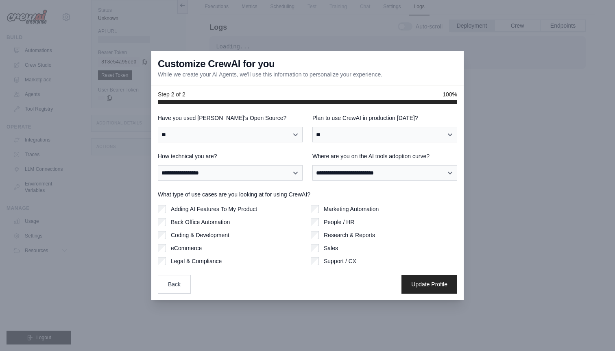
click at [295, 232] on div "Coding & Development" at bounding box center [231, 235] width 146 height 8
click at [301, 212] on div "Adding AI Features To My Product" at bounding box center [231, 209] width 146 height 8
click at [176, 223] on label "Back Office Automation" at bounding box center [200, 222] width 59 height 8
click at [421, 239] on div "Marketing Automation People / HR Research & Reports Sales Support / CX" at bounding box center [384, 235] width 146 height 60
click at [226, 209] on label "Adding AI Features To My Product" at bounding box center [214, 209] width 86 height 8
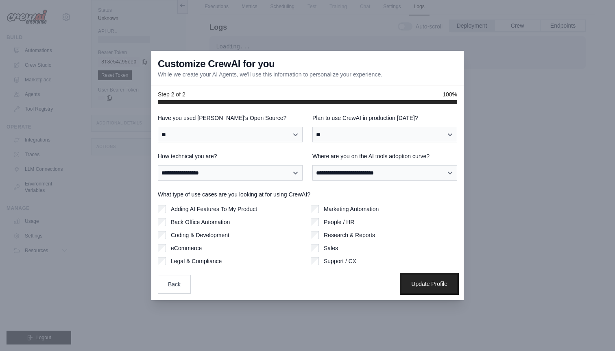
click at [426, 280] on button "Update Profile" at bounding box center [429, 283] width 56 height 19
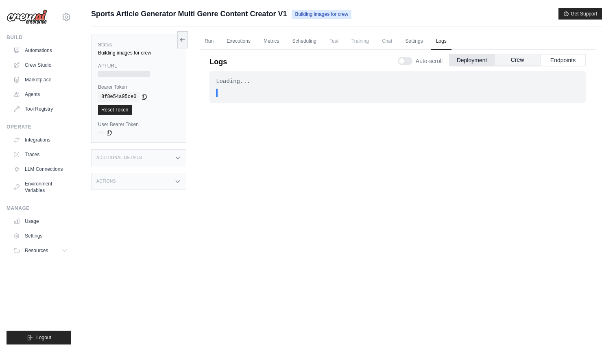
click at [519, 62] on button "Crew" at bounding box center [517, 60] width 46 height 12
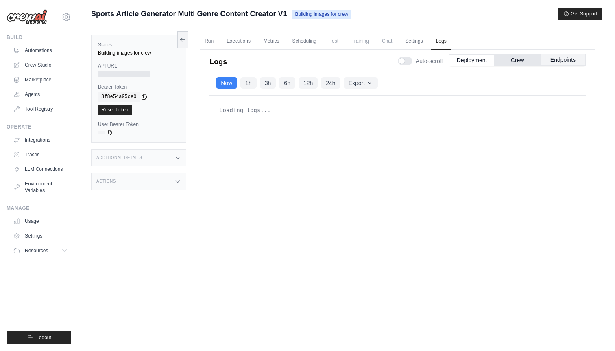
click at [557, 61] on button "Endpoints" at bounding box center [563, 60] width 46 height 12
click at [470, 59] on button "Deployment" at bounding box center [472, 60] width 46 height 12
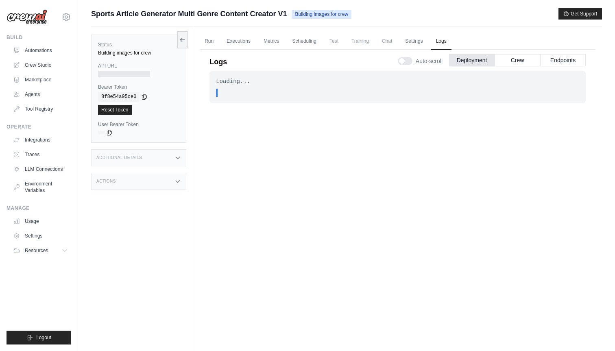
click at [163, 163] on div "Additional Details" at bounding box center [138, 157] width 95 height 17
click at [140, 244] on div "Status Building images for crew API URL Bearer Token copied 8f8e54a95ce0 Reset …" at bounding box center [142, 201] width 102 height 351
click at [146, 235] on div "Actions" at bounding box center [138, 229] width 95 height 17
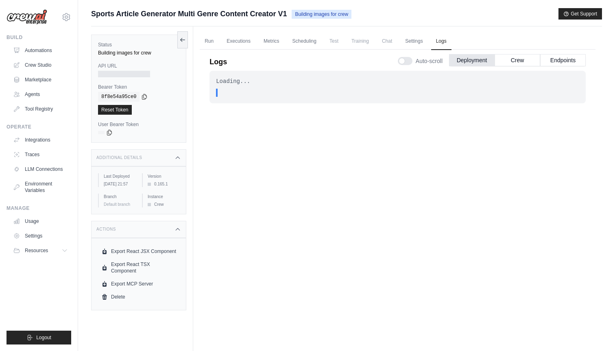
click at [146, 235] on div "Actions" at bounding box center [138, 229] width 95 height 17
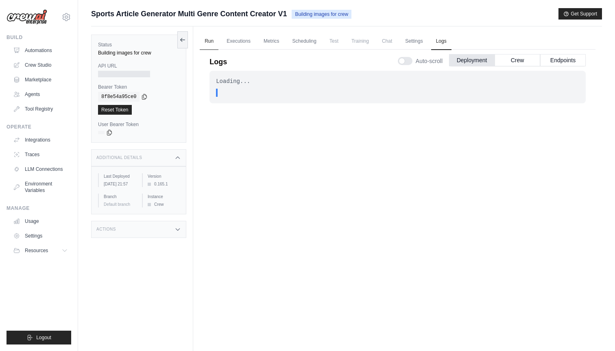
click at [211, 43] on link "Run" at bounding box center [209, 41] width 19 height 17
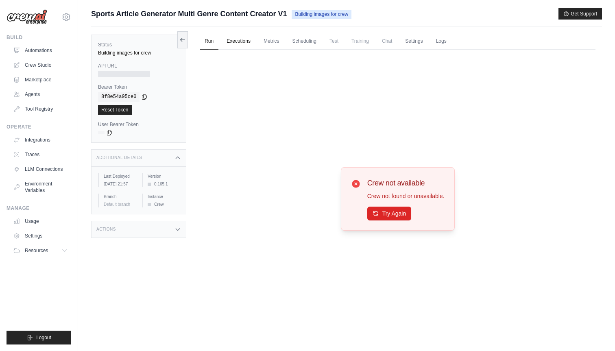
click at [238, 41] on link "Executions" at bounding box center [239, 41] width 34 height 17
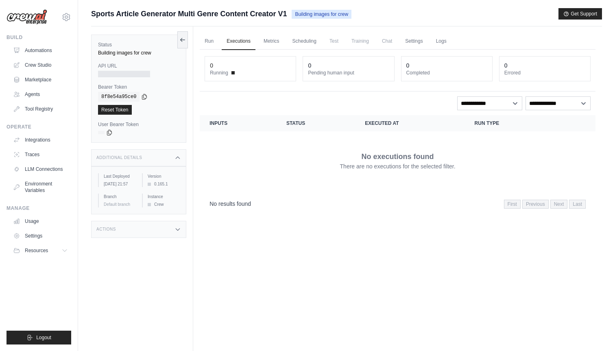
click at [284, 40] on ul "Run Executions Metrics Scheduling Test Training Chat Settings Logs" at bounding box center [398, 41] width 396 height 17
click at [298, 43] on link "Scheduling" at bounding box center [304, 41] width 34 height 17
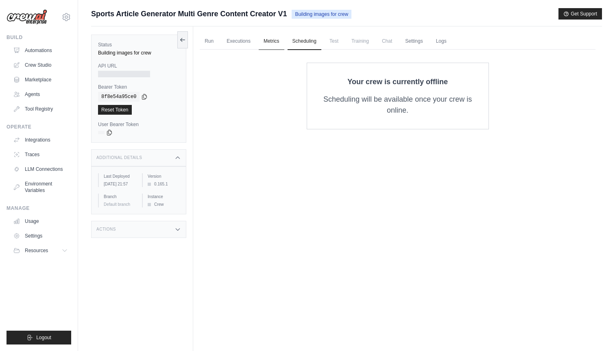
click at [276, 46] on link "Metrics" at bounding box center [272, 41] width 26 height 17
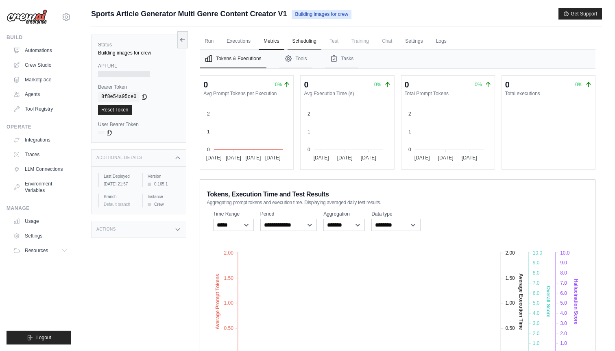
click at [309, 42] on link "Scheduling" at bounding box center [304, 41] width 34 height 17
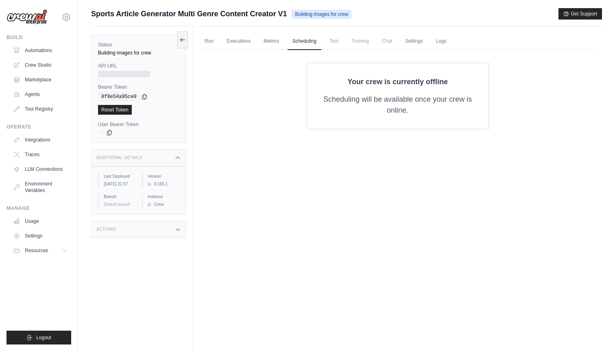
click at [335, 42] on span "Test" at bounding box center [333, 41] width 19 height 16
click at [418, 41] on link "Settings" at bounding box center [413, 41] width 27 height 17
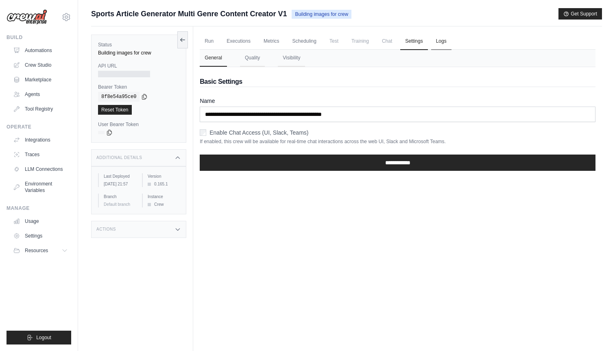
click at [442, 41] on link "Logs" at bounding box center [441, 41] width 20 height 17
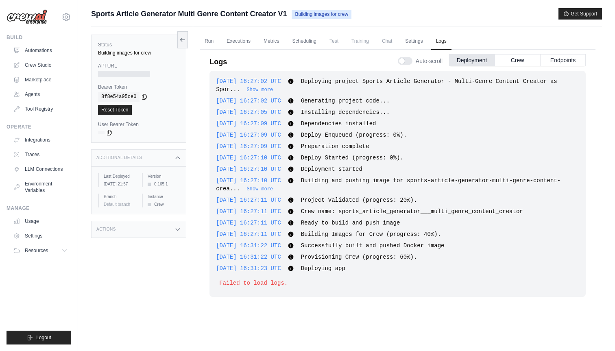
click at [291, 277] on div "Failed to load logs." at bounding box center [397, 283] width 363 height 15
click at [410, 37] on link "Settings" at bounding box center [413, 41] width 27 height 17
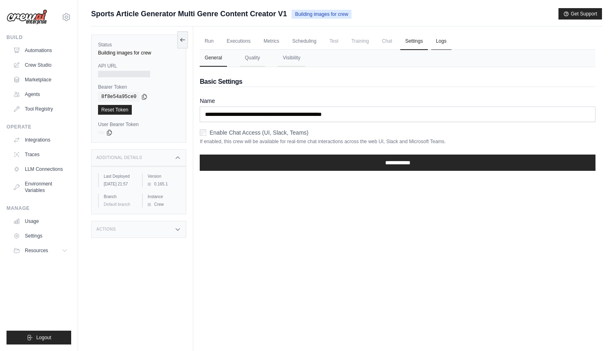
click at [437, 42] on link "Logs" at bounding box center [441, 41] width 20 height 17
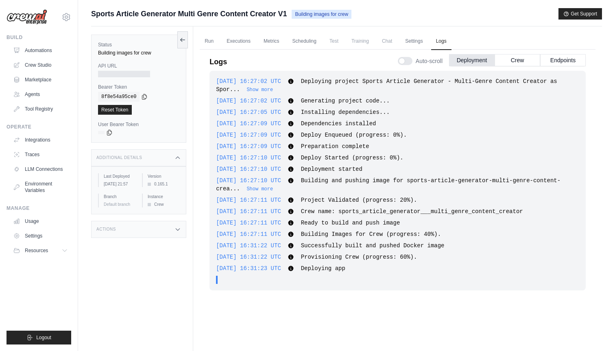
click at [219, 44] on ul "Run Executions Metrics Scheduling Test Training Chat Settings Logs" at bounding box center [398, 41] width 396 height 17
click at [317, 108] on div "2025-08-23 16:27:05 UTC Installing dependencies... Show more Show less" at bounding box center [397, 112] width 363 height 8
click at [513, 62] on button "Crew" at bounding box center [517, 60] width 46 height 12
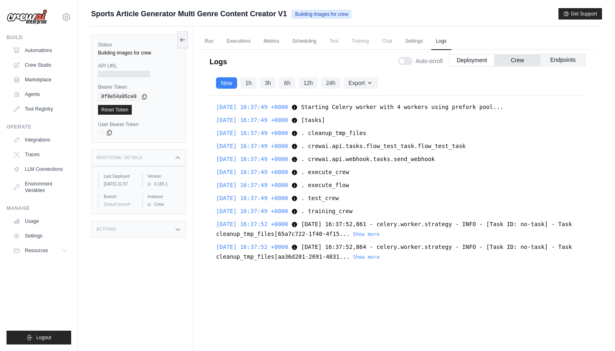
click at [562, 59] on button "Endpoints" at bounding box center [563, 60] width 46 height 12
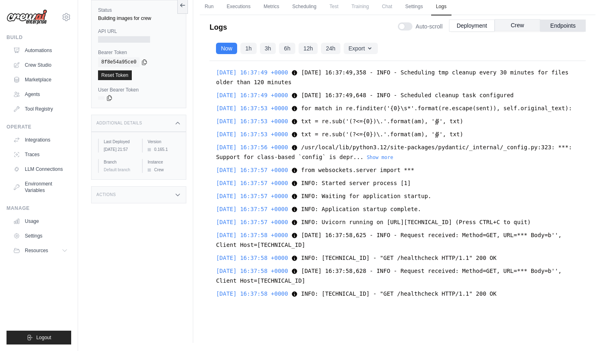
click at [514, 22] on button "Crew" at bounding box center [517, 25] width 46 height 12
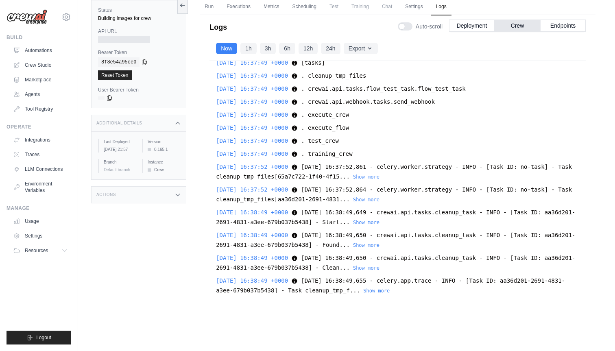
scroll to position [29, 0]
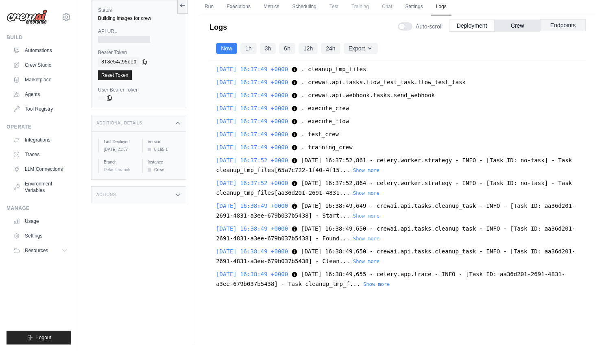
click at [549, 23] on button "Endpoints" at bounding box center [563, 25] width 46 height 12
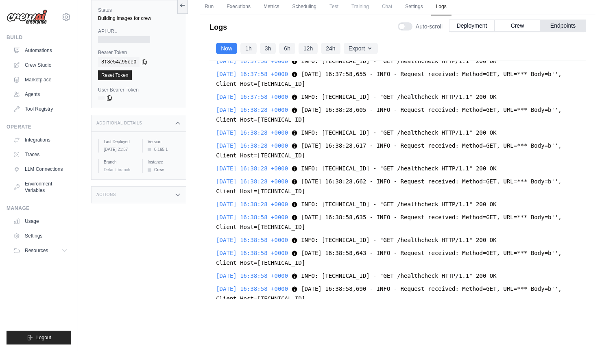
scroll to position [270, 0]
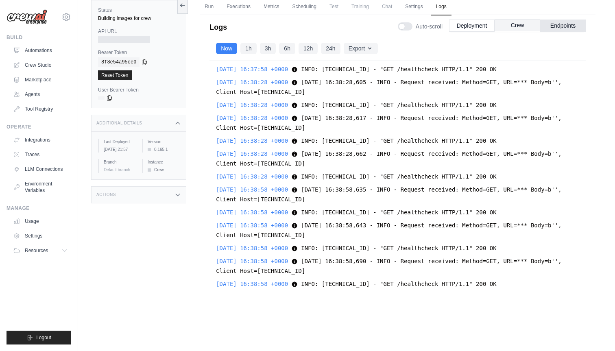
click at [510, 26] on button "Crew" at bounding box center [517, 25] width 46 height 12
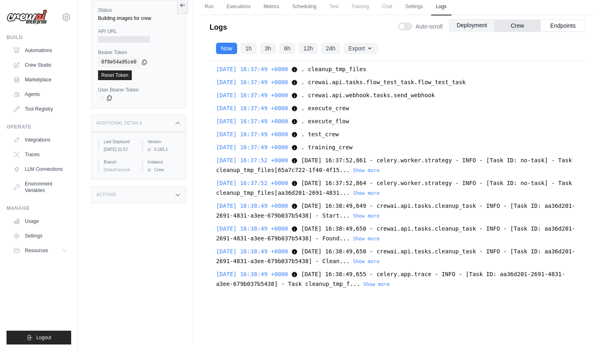
click at [471, 27] on button "Deployment" at bounding box center [472, 25] width 46 height 12
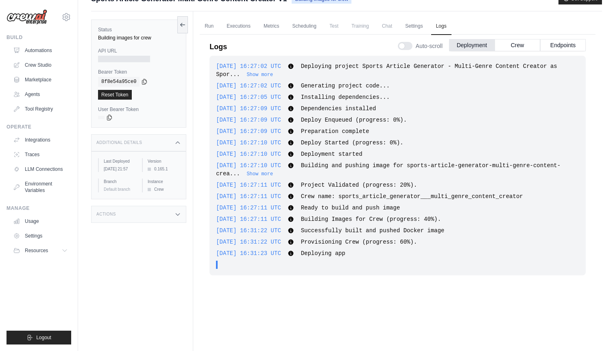
scroll to position [0, 0]
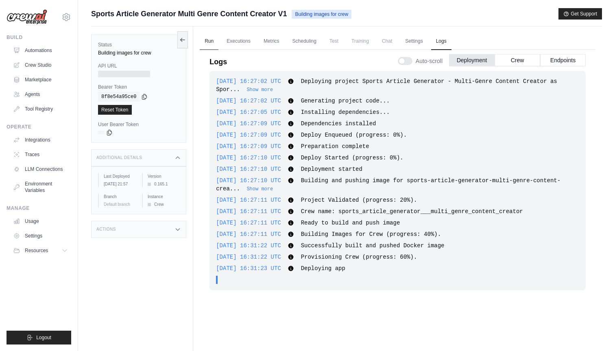
click at [213, 40] on link "Run" at bounding box center [209, 41] width 19 height 17
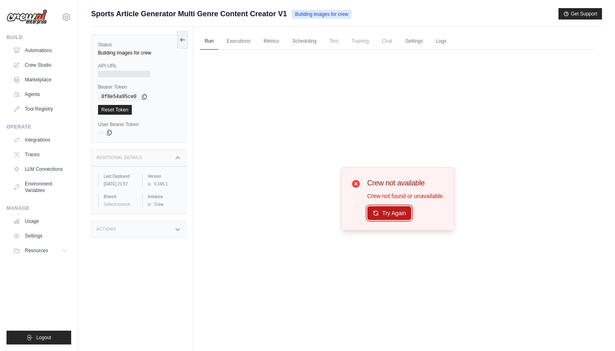
click at [386, 214] on button "Try Again" at bounding box center [389, 213] width 44 height 14
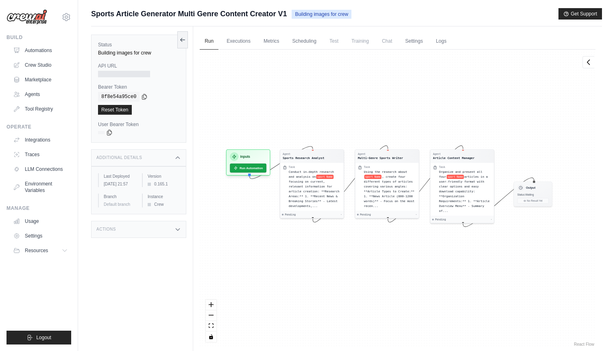
drag, startPoint x: 431, startPoint y: 117, endPoint x: 423, endPoint y: 106, distance: 14.2
click at [423, 106] on div "Agent Sports Research Analyst Task Conduct in-depth research and analysis on sp…" at bounding box center [398, 199] width 396 height 298
click at [255, 167] on button "Run Automation" at bounding box center [248, 165] width 38 height 9
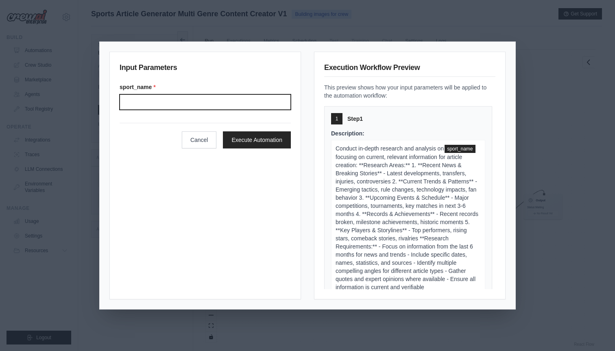
click at [222, 102] on input "sport_name *" at bounding box center [205, 101] width 171 height 15
type input "**********"
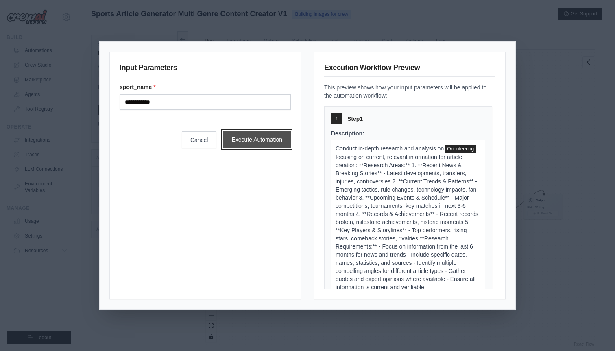
click at [255, 136] on button "Execute Automation" at bounding box center [257, 139] width 68 height 17
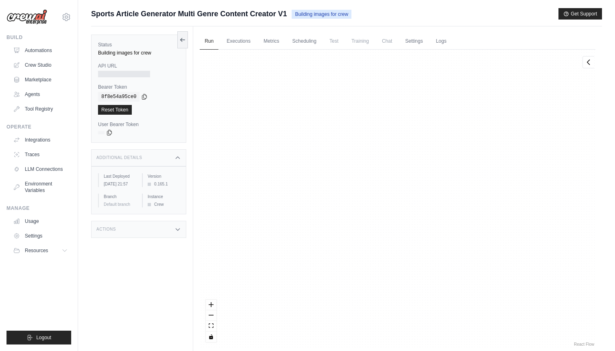
scroll to position [94, 0]
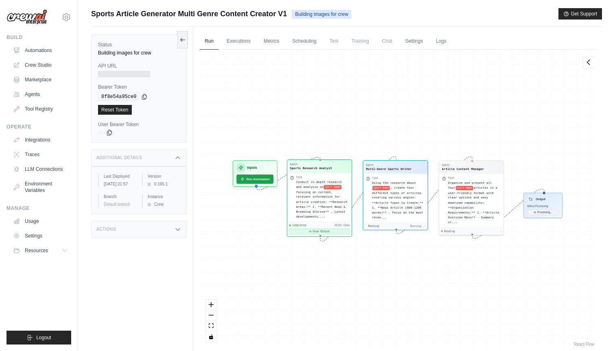
click at [330, 232] on button "View Output" at bounding box center [319, 232] width 61 height 6
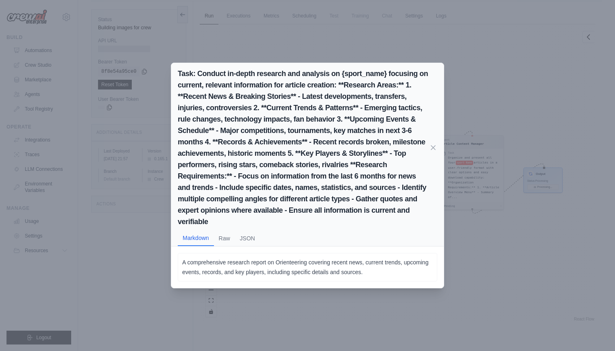
scroll to position [30, 0]
click at [483, 192] on div "Task: Conduct in-depth research and analysis on {sport_name} focusing on curren…" at bounding box center [307, 175] width 615 height 351
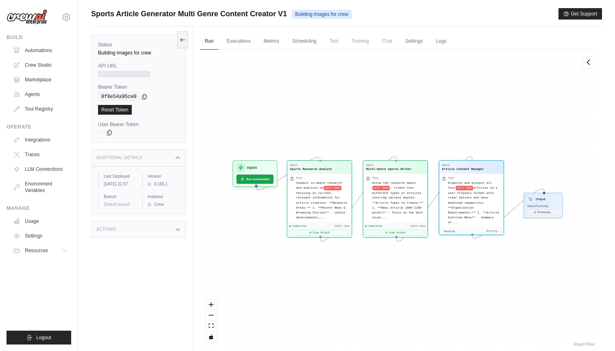
scroll to position [208, 0]
click at [324, 14] on span "Building images for crew" at bounding box center [322, 14] width 60 height 9
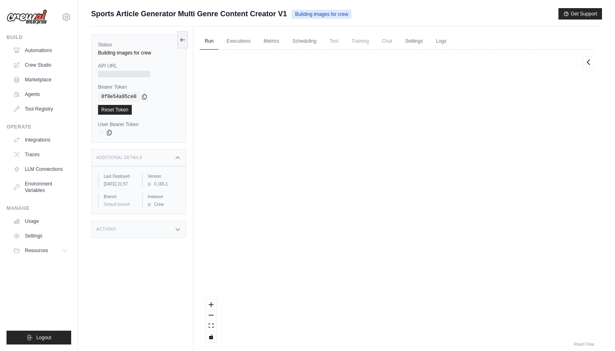
scroll to position [11870, 0]
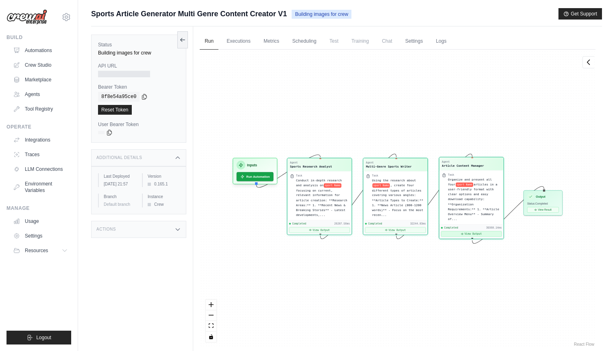
click at [466, 232] on button "View Output" at bounding box center [471, 234] width 61 height 6
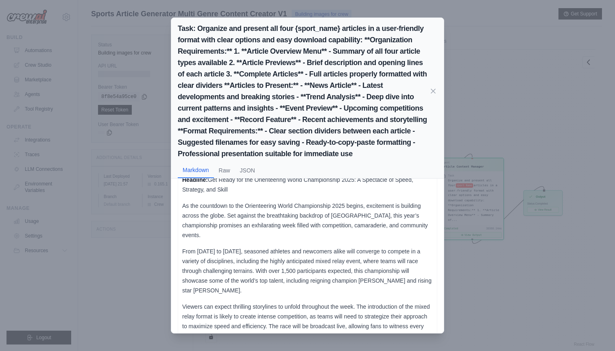
scroll to position [1026, 0]
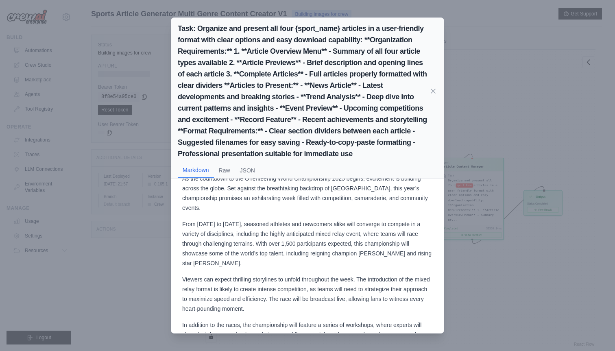
click at [460, 89] on div "Task: Organize and present all four {sport_name} articles in a user-friendly fo…" at bounding box center [307, 175] width 615 height 351
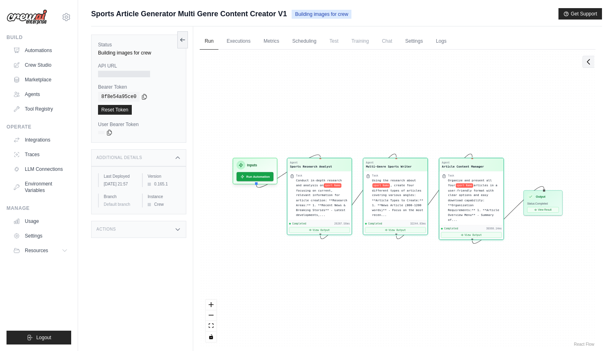
click at [586, 65] on icon at bounding box center [588, 62] width 8 height 8
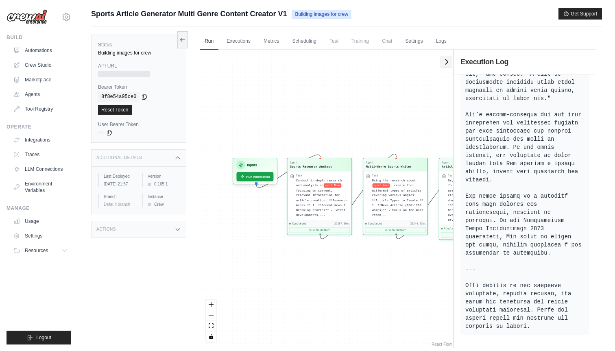
scroll to position [3027, 0]
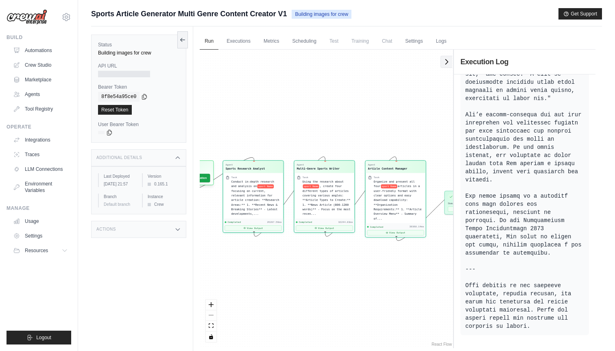
click at [442, 63] on button at bounding box center [446, 62] width 12 height 12
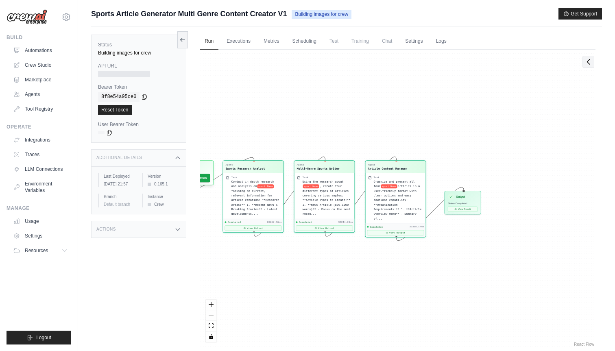
scroll to position [3369, 0]
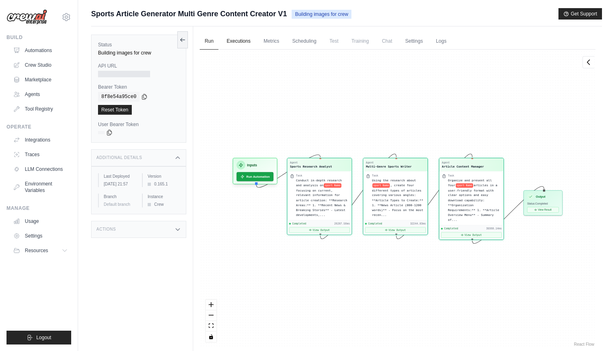
click at [237, 43] on link "Executions" at bounding box center [239, 41] width 34 height 17
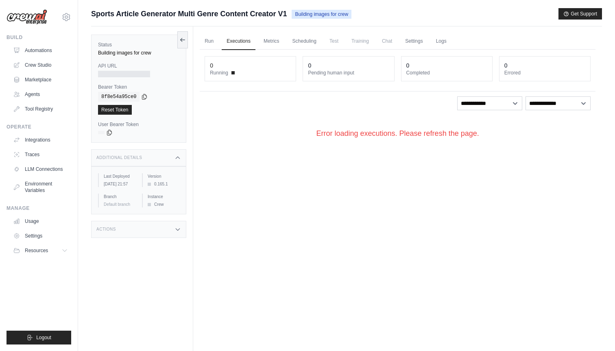
click at [260, 73] on dt "Running" at bounding box center [250, 73] width 81 height 7
click at [272, 41] on link "Metrics" at bounding box center [272, 41] width 26 height 17
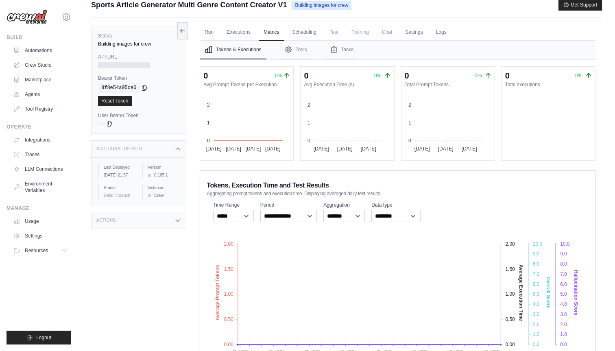
scroll to position [3, 0]
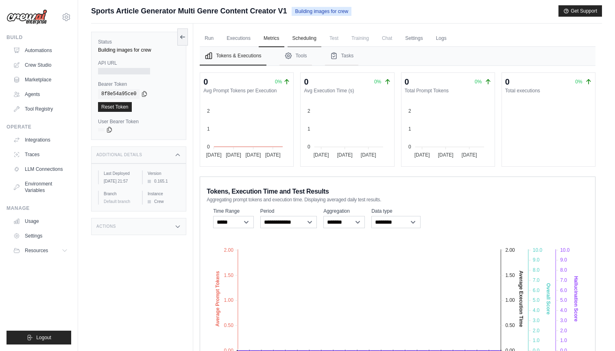
click at [314, 41] on link "Scheduling" at bounding box center [304, 38] width 34 height 17
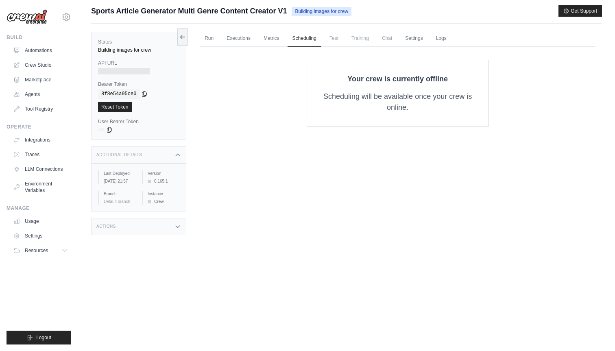
click at [333, 40] on span "Test" at bounding box center [333, 38] width 19 height 16
click at [362, 39] on span "Training" at bounding box center [359, 38] width 27 height 16
click at [413, 35] on link "Settings" at bounding box center [413, 38] width 27 height 17
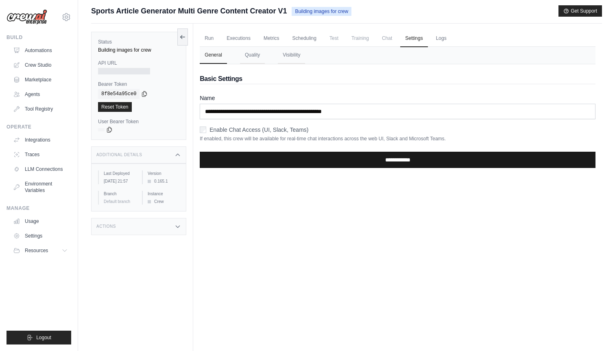
click at [370, 159] on input "**********" at bounding box center [398, 160] width 396 height 16
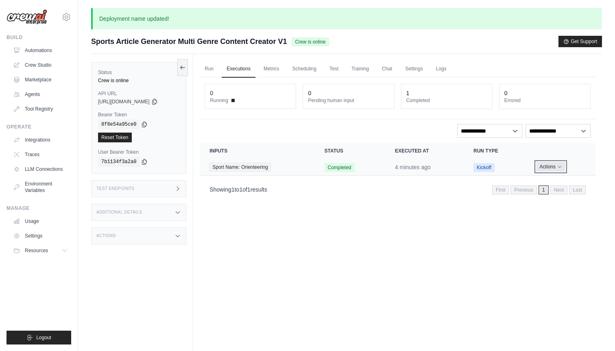
click at [557, 169] on icon "Actions for execution" at bounding box center [559, 166] width 5 height 5
click at [529, 168] on td "Actions View Details Delete" at bounding box center [560, 167] width 69 height 17
click at [280, 73] on link "Metrics" at bounding box center [272, 69] width 26 height 17
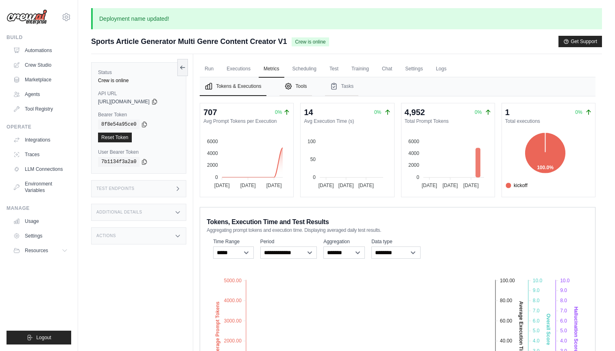
click at [296, 81] on button "Tools" at bounding box center [295, 86] width 33 height 19
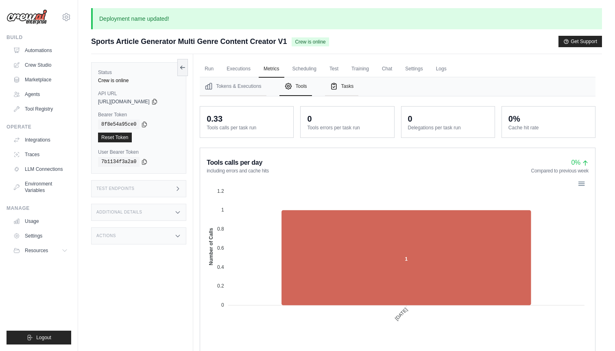
click at [336, 82] on icon "Tabs" at bounding box center [334, 86] width 8 height 8
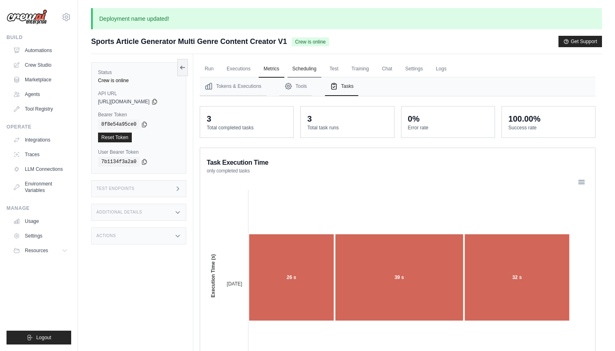
click at [310, 65] on link "Scheduling" at bounding box center [304, 69] width 34 height 17
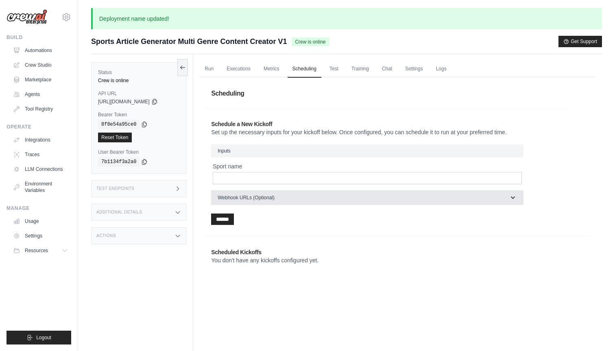
click at [264, 197] on span "Webhook URLs (Optional)" at bounding box center [246, 197] width 57 height 7
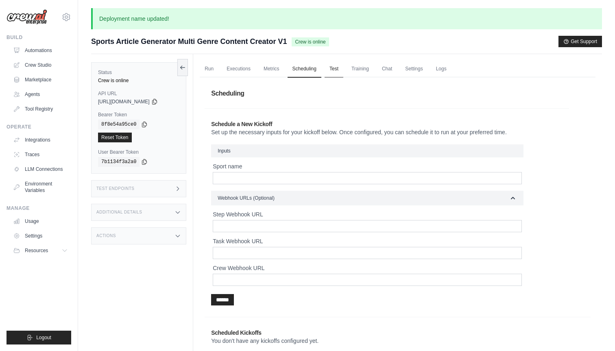
click at [333, 72] on link "Test" at bounding box center [333, 69] width 19 height 17
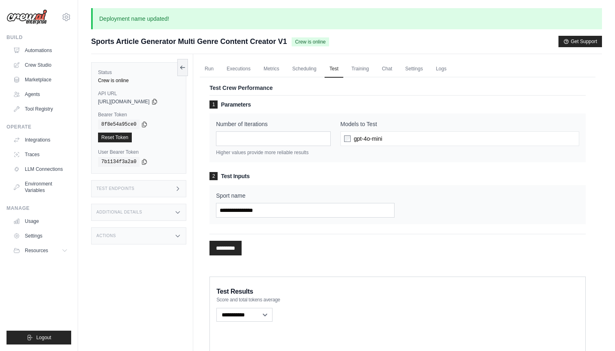
click at [379, 141] on span "gpt-4o-mini" at bounding box center [368, 139] width 28 height 8
type input "*"
click at [326, 137] on input "*" at bounding box center [273, 138] width 115 height 15
click at [356, 71] on link "Training" at bounding box center [359, 69] width 27 height 17
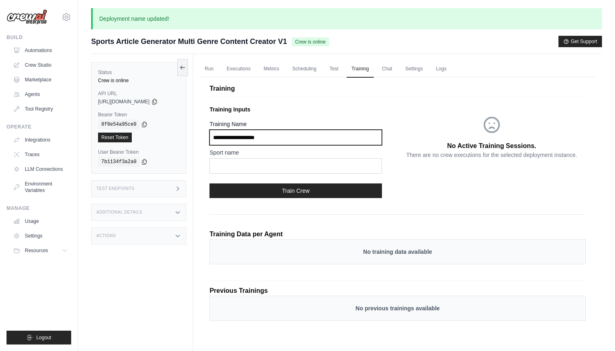
click at [272, 139] on input "Training Name" at bounding box center [295, 137] width 172 height 15
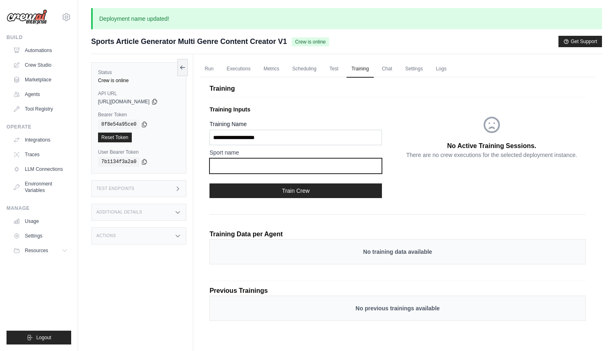
click at [269, 161] on input "text" at bounding box center [295, 165] width 172 height 15
click at [268, 168] on input "text" at bounding box center [295, 165] width 172 height 15
click at [392, 70] on link "Chat" at bounding box center [387, 69] width 20 height 17
click at [157, 102] on icon at bounding box center [154, 101] width 4 height 5
click at [209, 70] on link "Run" at bounding box center [209, 69] width 19 height 17
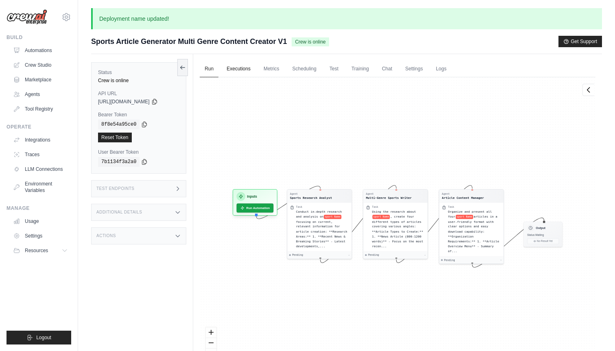
click at [232, 68] on link "Executions" at bounding box center [239, 69] width 34 height 17
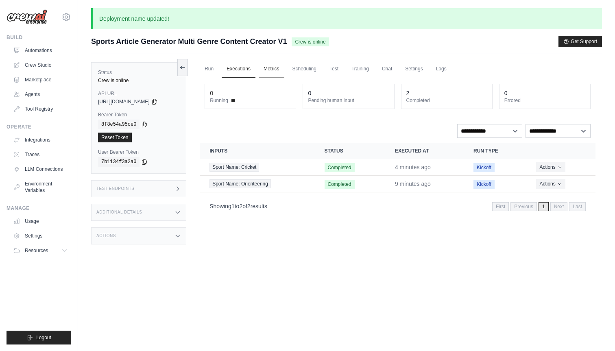
click at [263, 69] on link "Metrics" at bounding box center [272, 69] width 26 height 17
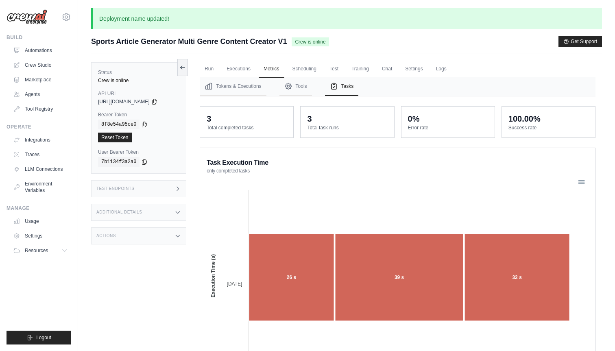
click at [172, 188] on div "Test Endpoints" at bounding box center [138, 188] width 95 height 17
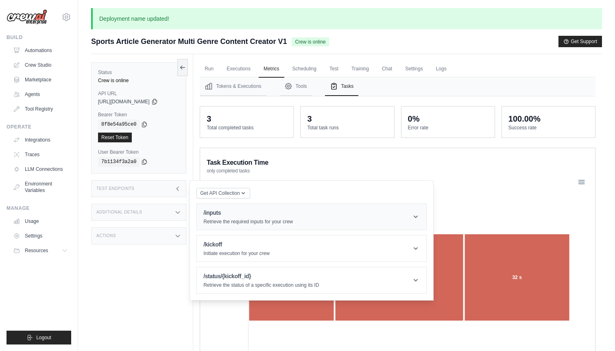
click at [253, 209] on h1 "/inputs" at bounding box center [247, 213] width 89 height 8
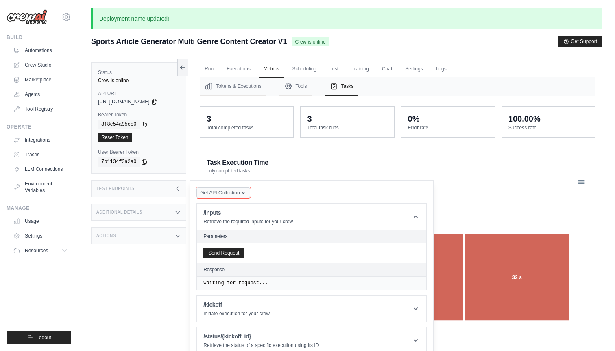
click at [243, 194] on icon "button" at bounding box center [243, 192] width 7 height 7
click at [291, 176] on div "Task Execution Time only completed tasks 26 s 39 s 32 s 2025-08-23 2025-08-23 E…" at bounding box center [398, 271] width 396 height 246
click at [172, 187] on div "Test Endpoints" at bounding box center [138, 188] width 95 height 17
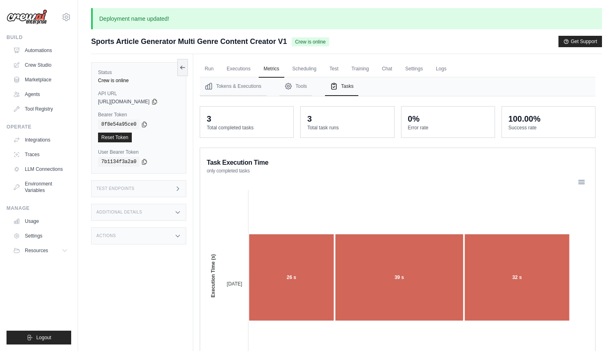
click at [175, 208] on div "Additional Details" at bounding box center [138, 212] width 95 height 17
click at [168, 234] on div "Actions" at bounding box center [138, 235] width 95 height 17
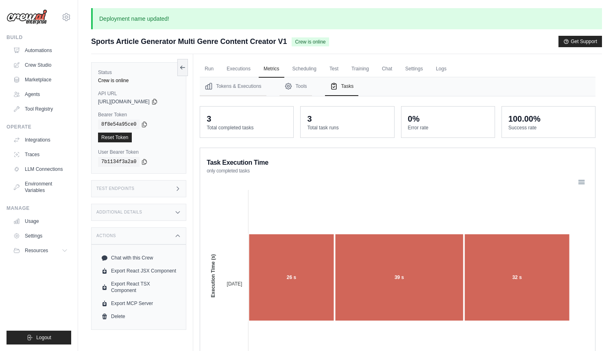
click at [168, 234] on div "Actions" at bounding box center [138, 235] width 95 height 17
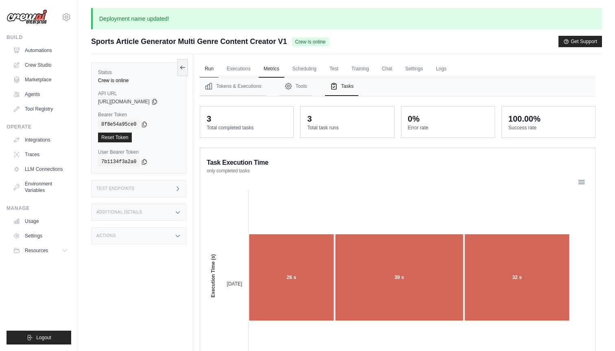
click at [208, 70] on link "Run" at bounding box center [209, 69] width 19 height 17
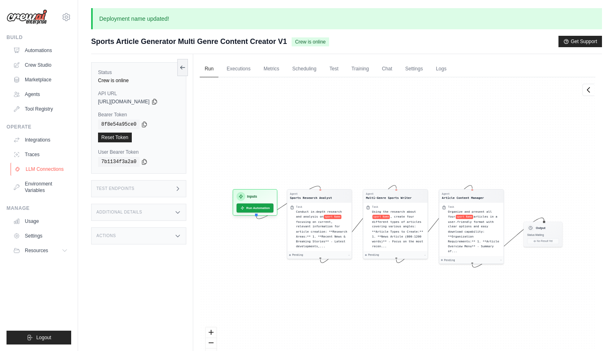
click at [36, 165] on link "LLM Connections" at bounding box center [41, 169] width 61 height 13
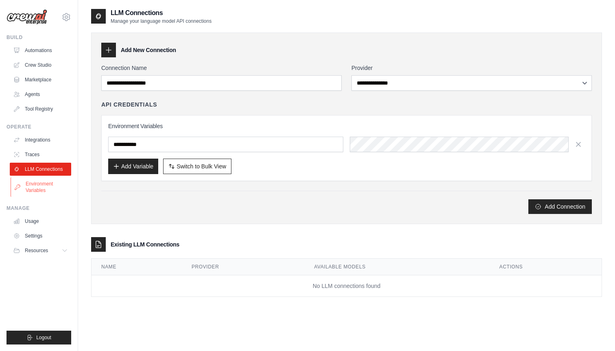
click at [35, 186] on link "Environment Variables" at bounding box center [41, 187] width 61 height 20
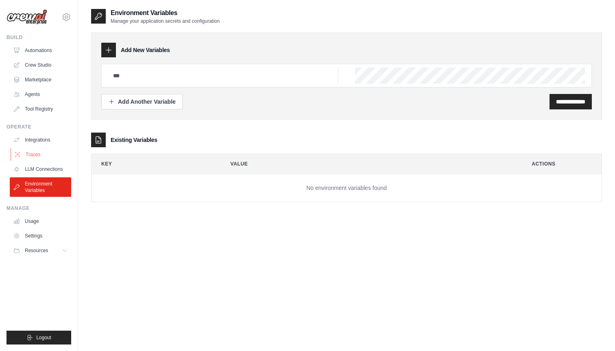
click at [39, 156] on link "Traces" at bounding box center [41, 154] width 61 height 13
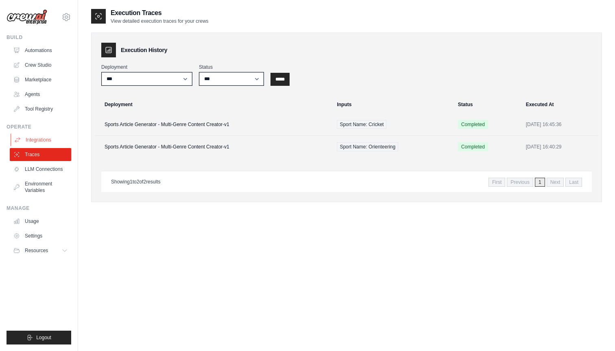
click at [44, 139] on link "Integrations" at bounding box center [41, 139] width 61 height 13
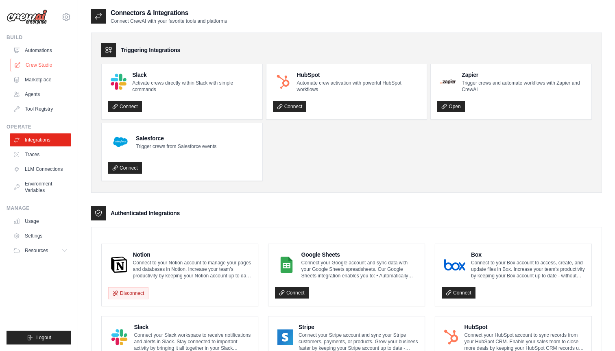
click at [48, 61] on link "Crew Studio" at bounding box center [41, 65] width 61 height 13
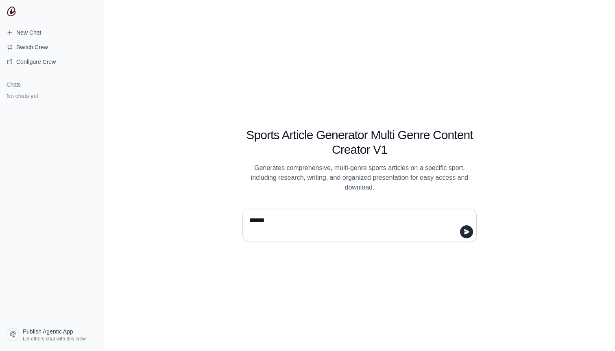
type textarea "*******"
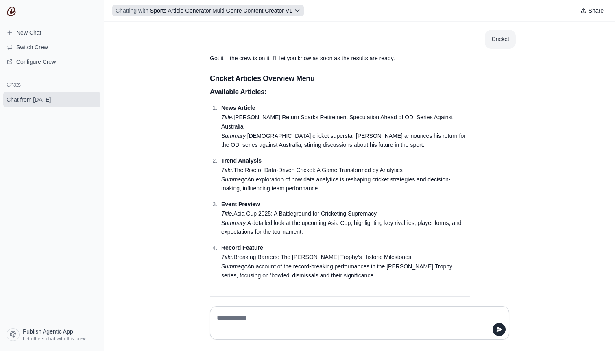
click at [231, 13] on span "Sports Article Generator Multi Genre Content Creator V1" at bounding box center [221, 10] width 142 height 7
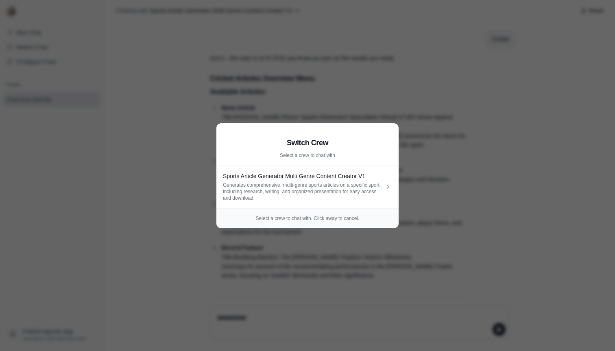
click at [335, 87] on aside "Switch Crew Select a crew to chat with Sports Article Generator Multi Genre Con…" at bounding box center [307, 175] width 615 height 351
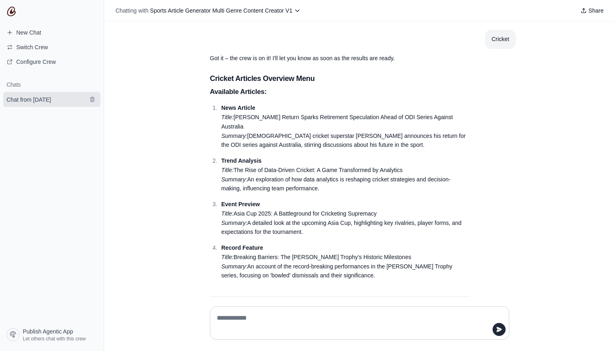
click at [41, 95] on link "Chat from August 23" at bounding box center [51, 99] width 97 height 15
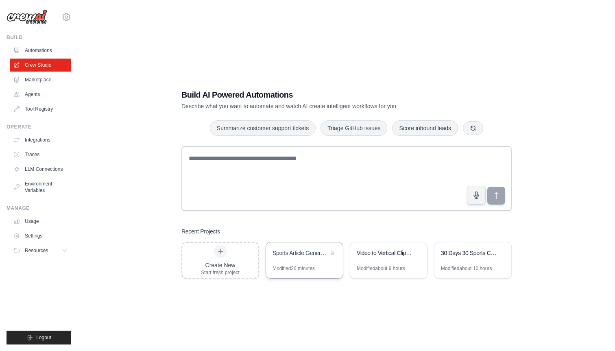
click at [290, 261] on div "Sports Article Generator - Multi-Genre Content Creator" at bounding box center [304, 253] width 77 height 23
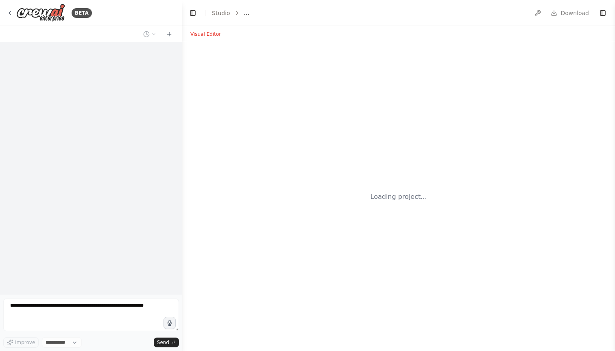
select select "****"
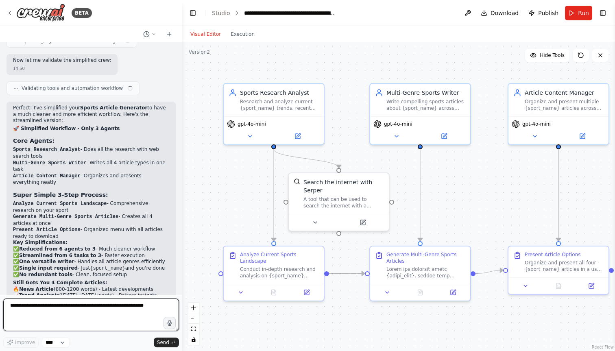
click at [110, 305] on textarea at bounding box center [91, 314] width 176 height 33
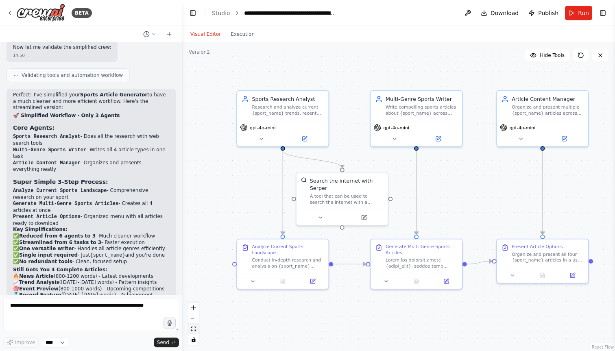
click at [192, 330] on icon "fit view" at bounding box center [193, 328] width 5 height 4
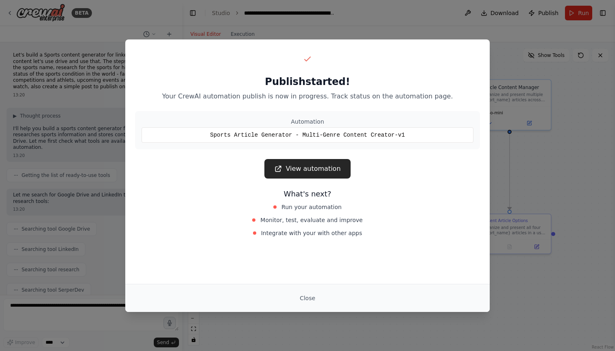
scroll to position [4251, 0]
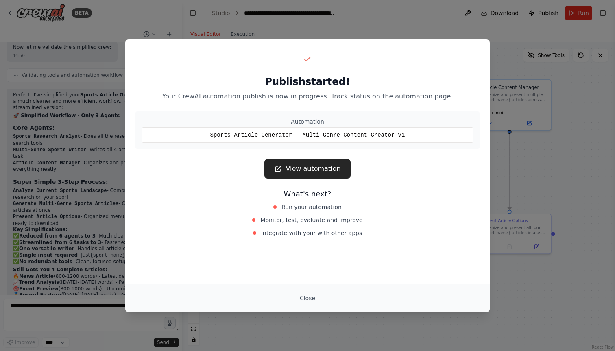
click at [418, 28] on div "Publish started! Your CrewAI automation publish is now in progress. Track statu…" at bounding box center [307, 175] width 615 height 351
click at [306, 299] on button "Close" at bounding box center [307, 298] width 28 height 15
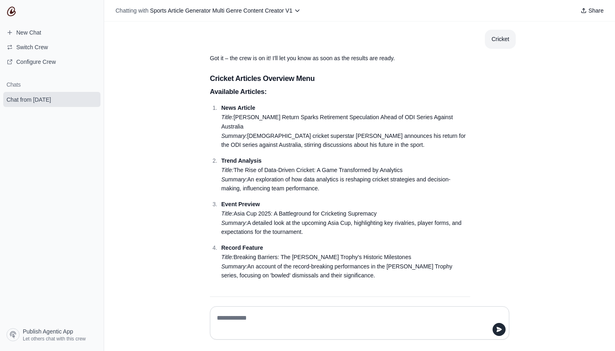
click at [587, 18] on div "Chatting with Sports Article Generator Multi Genre Content Creator V1 Share" at bounding box center [359, 11] width 511 height 22
click at [587, 11] on button "Share" at bounding box center [592, 10] width 30 height 11
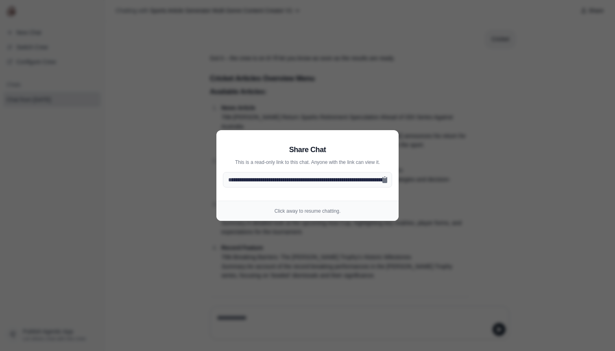
click at [346, 120] on aside "**********" at bounding box center [307, 175] width 615 height 351
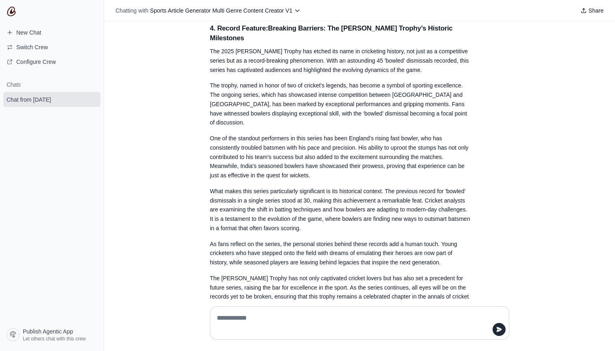
scroll to position [1348, 0]
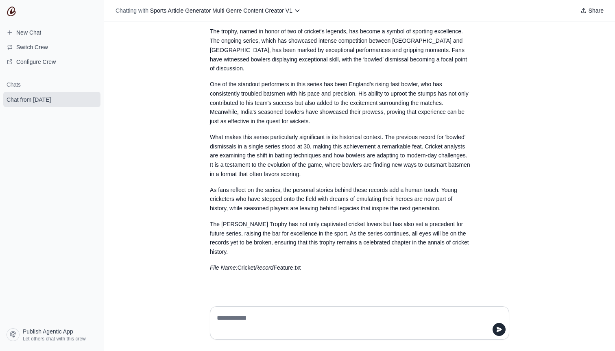
click at [250, 316] on textarea at bounding box center [357, 322] width 284 height 23
type textarea "**********"
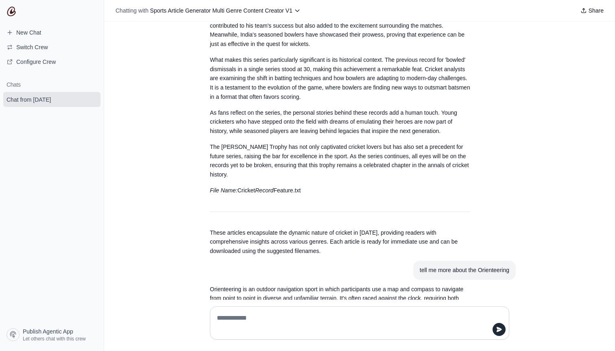
scroll to position [1464, 0]
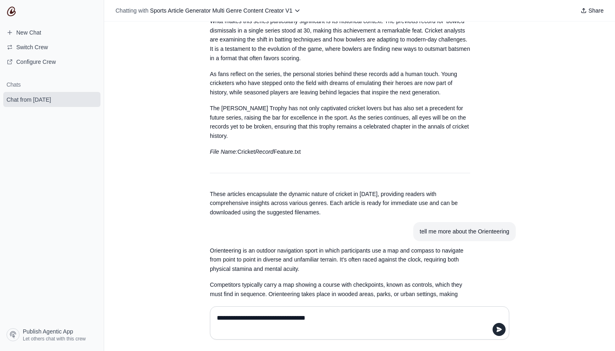
type textarea "**********"
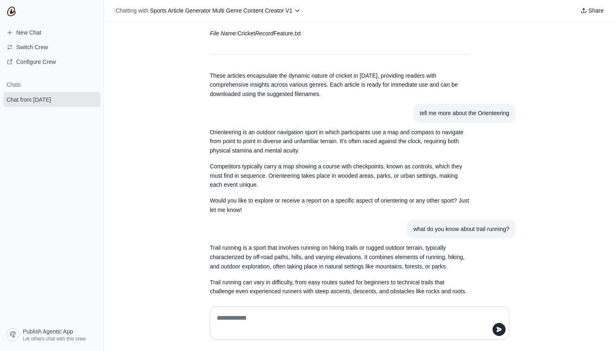
scroll to position [1595, 0]
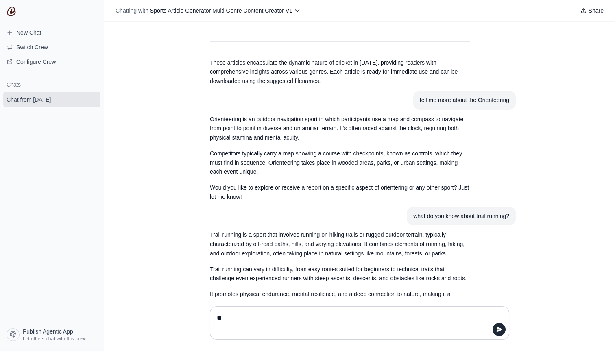
type textarea "***"
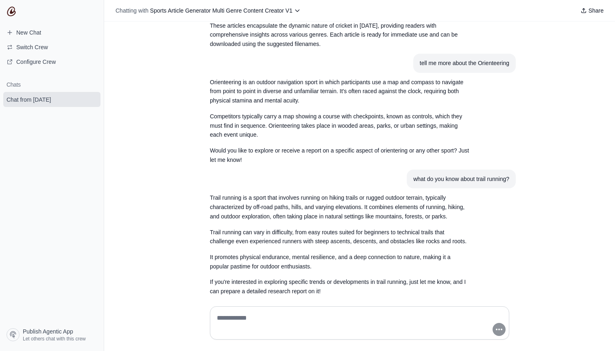
scroll to position [1652, 0]
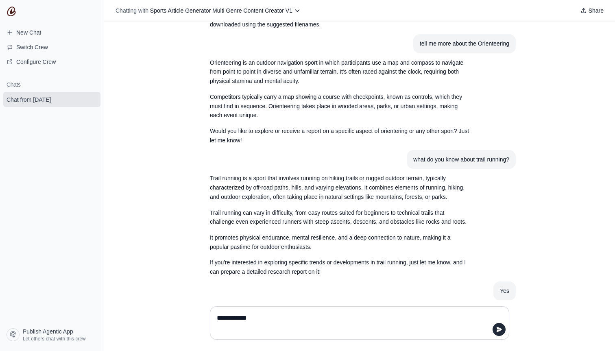
type textarea "**********"
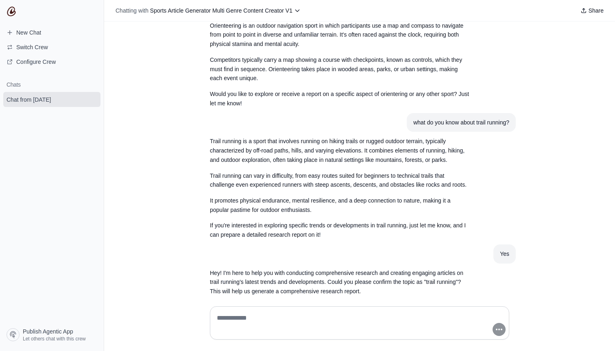
scroll to position [1708, 0]
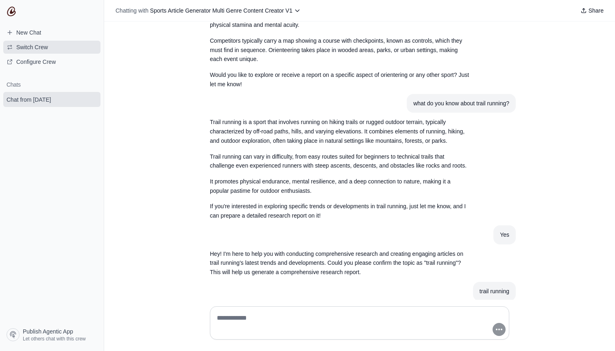
click at [39, 49] on span "Switch Crew" at bounding box center [32, 47] width 32 height 8
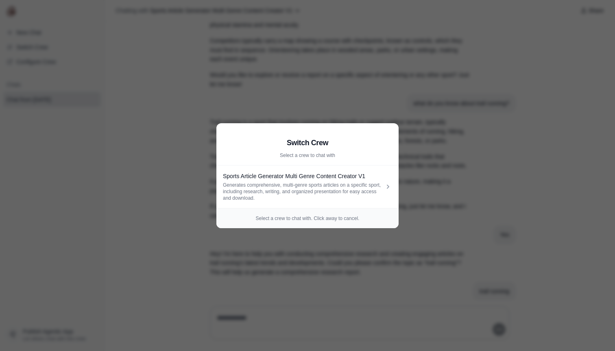
click at [287, 238] on aside "Switch Crew Select a crew to chat with Sports Article Generator Multi Genre Con…" at bounding box center [307, 175] width 615 height 351
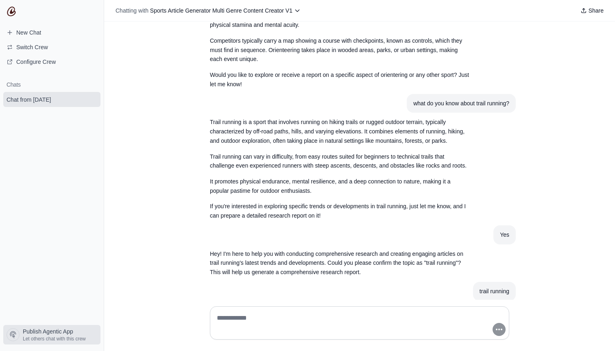
click at [56, 335] on span "Publish Agentic App" at bounding box center [48, 331] width 50 height 8
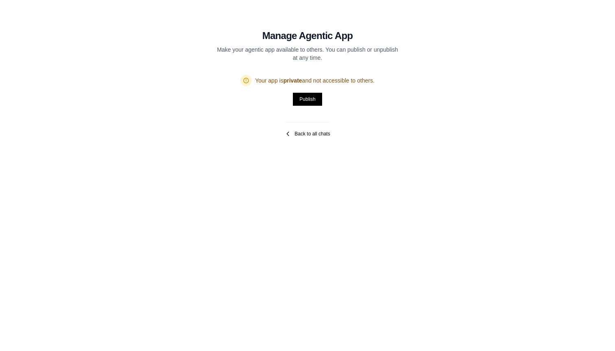
click at [295, 134] on link "Back to all chats" at bounding box center [307, 134] width 45 height 7
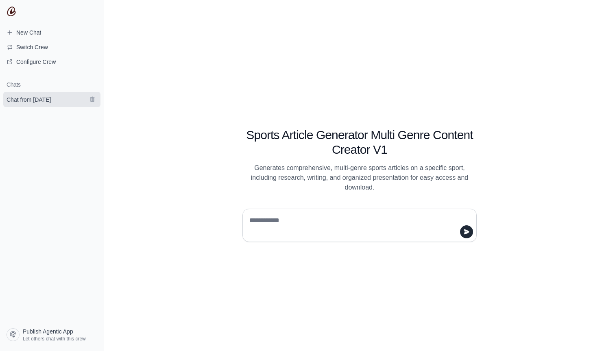
click at [48, 100] on span "Chat from [DATE]" at bounding box center [29, 100] width 44 height 8
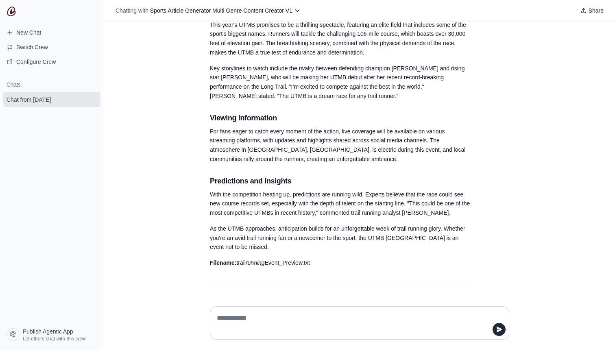
scroll to position [3121, 0]
click at [201, 165] on div "Cricket Got it – the crew is on it! I'll let you know as soon as the results ar…" at bounding box center [359, 161] width 511 height 278
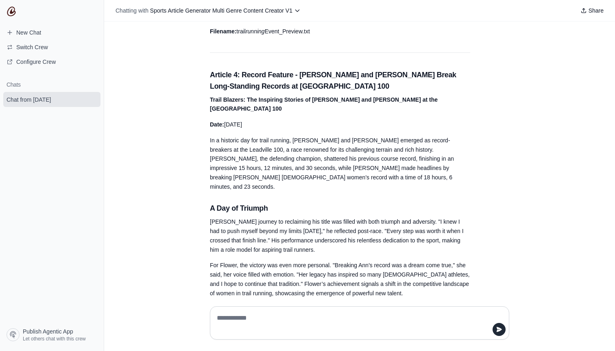
scroll to position [3515, 0]
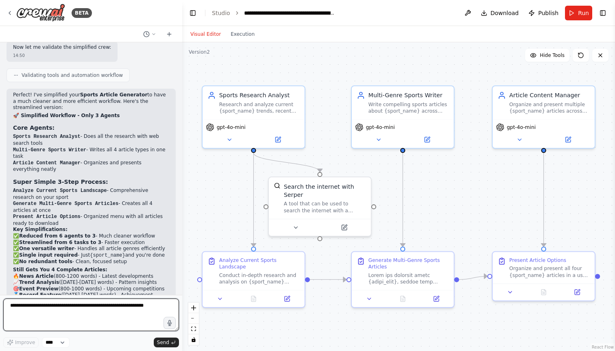
click at [102, 302] on textarea at bounding box center [91, 314] width 176 height 33
